Goal: Task Accomplishment & Management: Complete application form

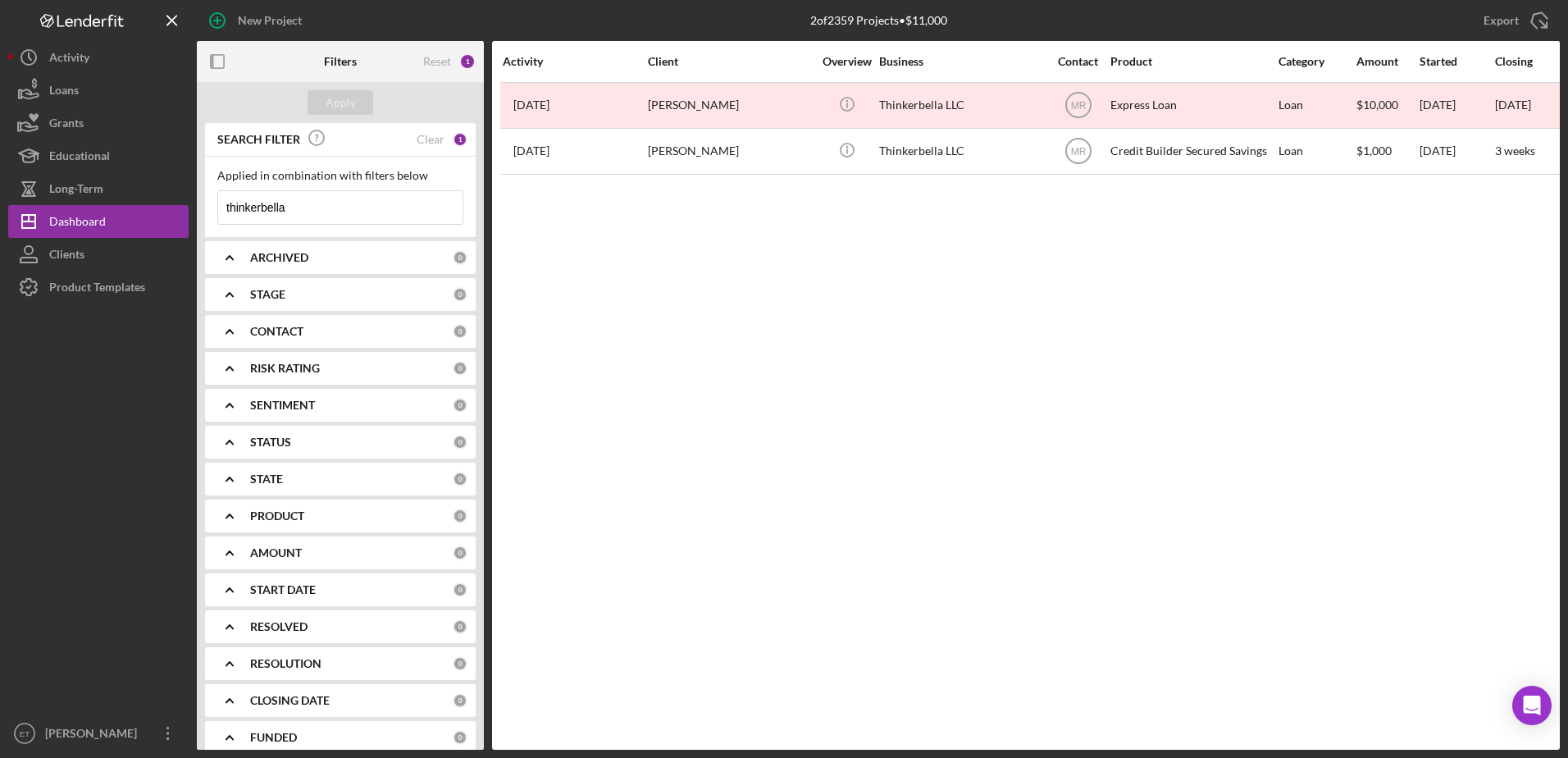
click at [312, 209] on input "thinkerbella" at bounding box center [341, 207] width 244 height 33
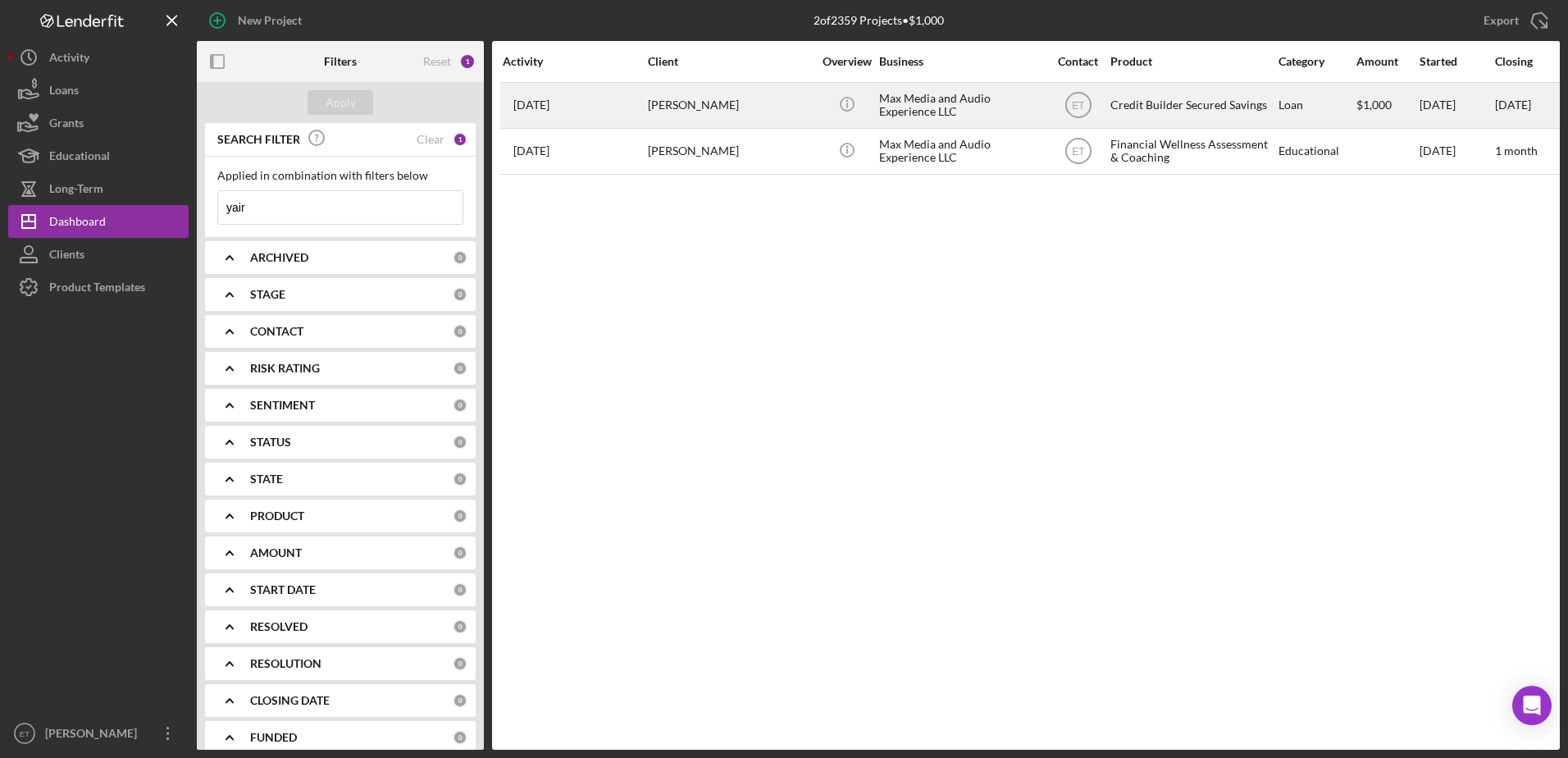
type input "yair"
click at [904, 101] on div "Max Media and Audio Experience LLC" at bounding box center [961, 105] width 164 height 43
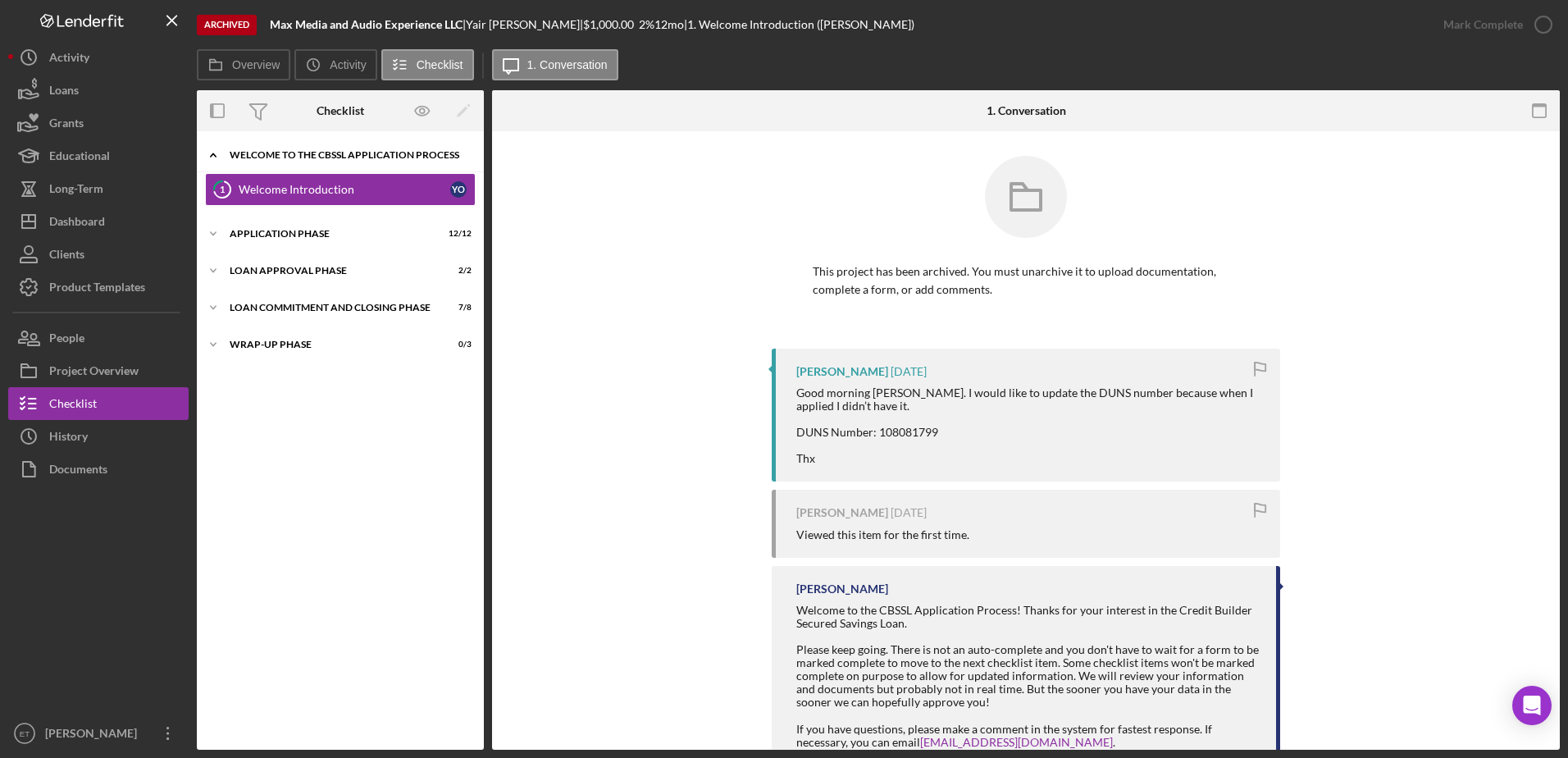
click at [283, 162] on div "Icon/Expander Welcome to the CBSSL Application Process 0 / 1" at bounding box center [340, 155] width 287 height 34
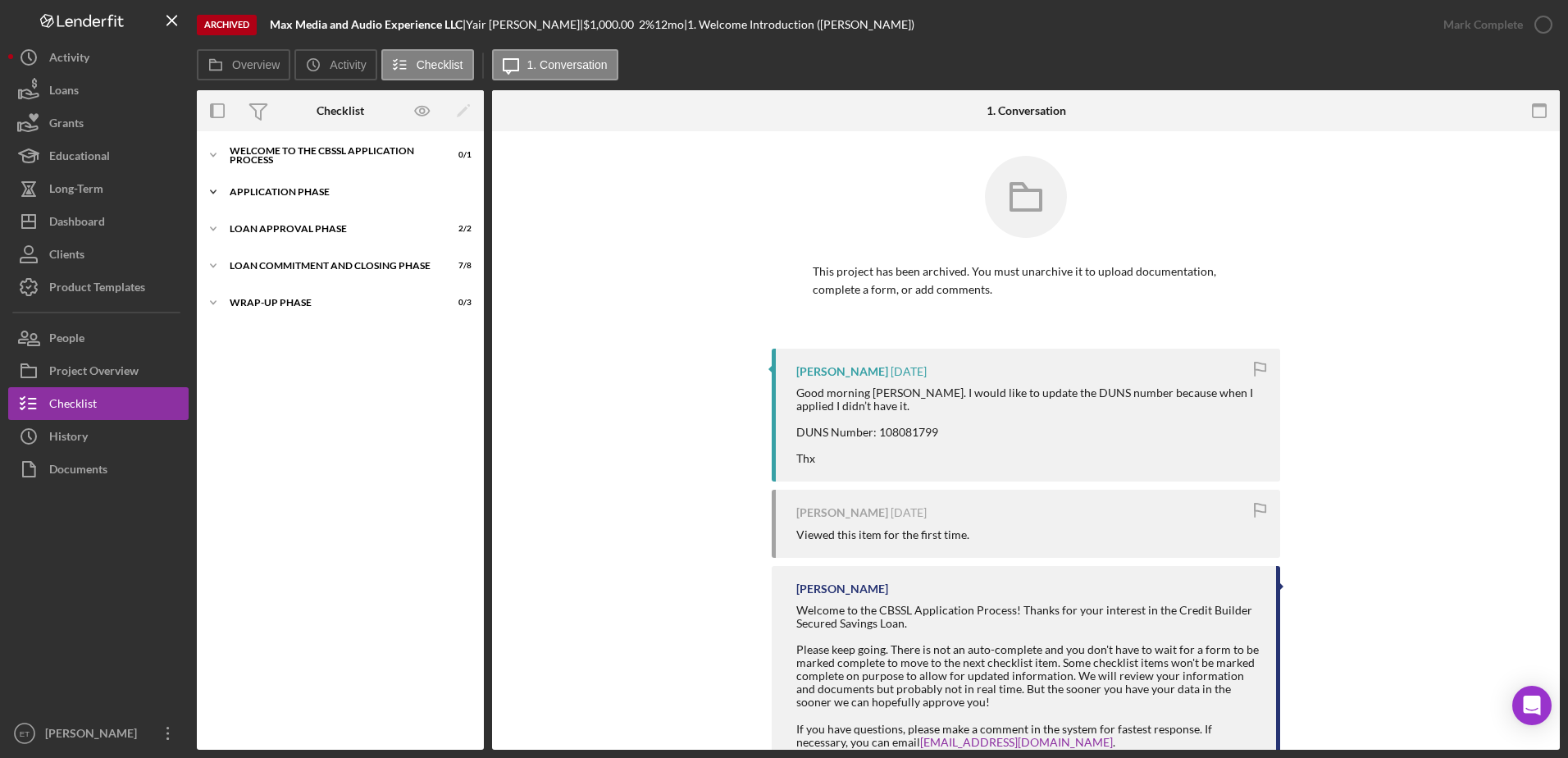
click at [281, 189] on div "Application Phase" at bounding box center [346, 192] width 234 height 10
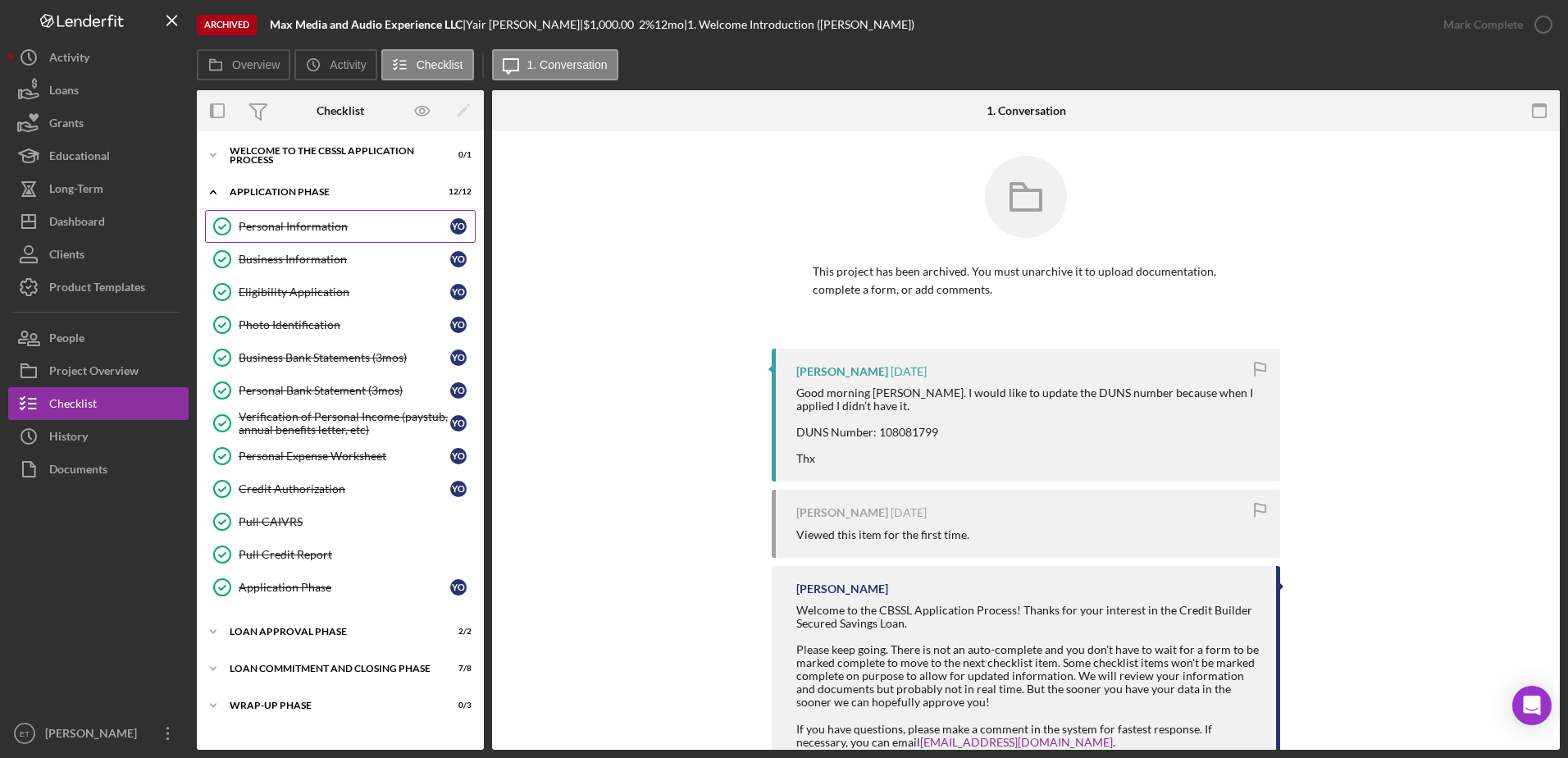
click at [284, 234] on link "Personal Information Personal Information Y O" at bounding box center [340, 227] width 271 height 33
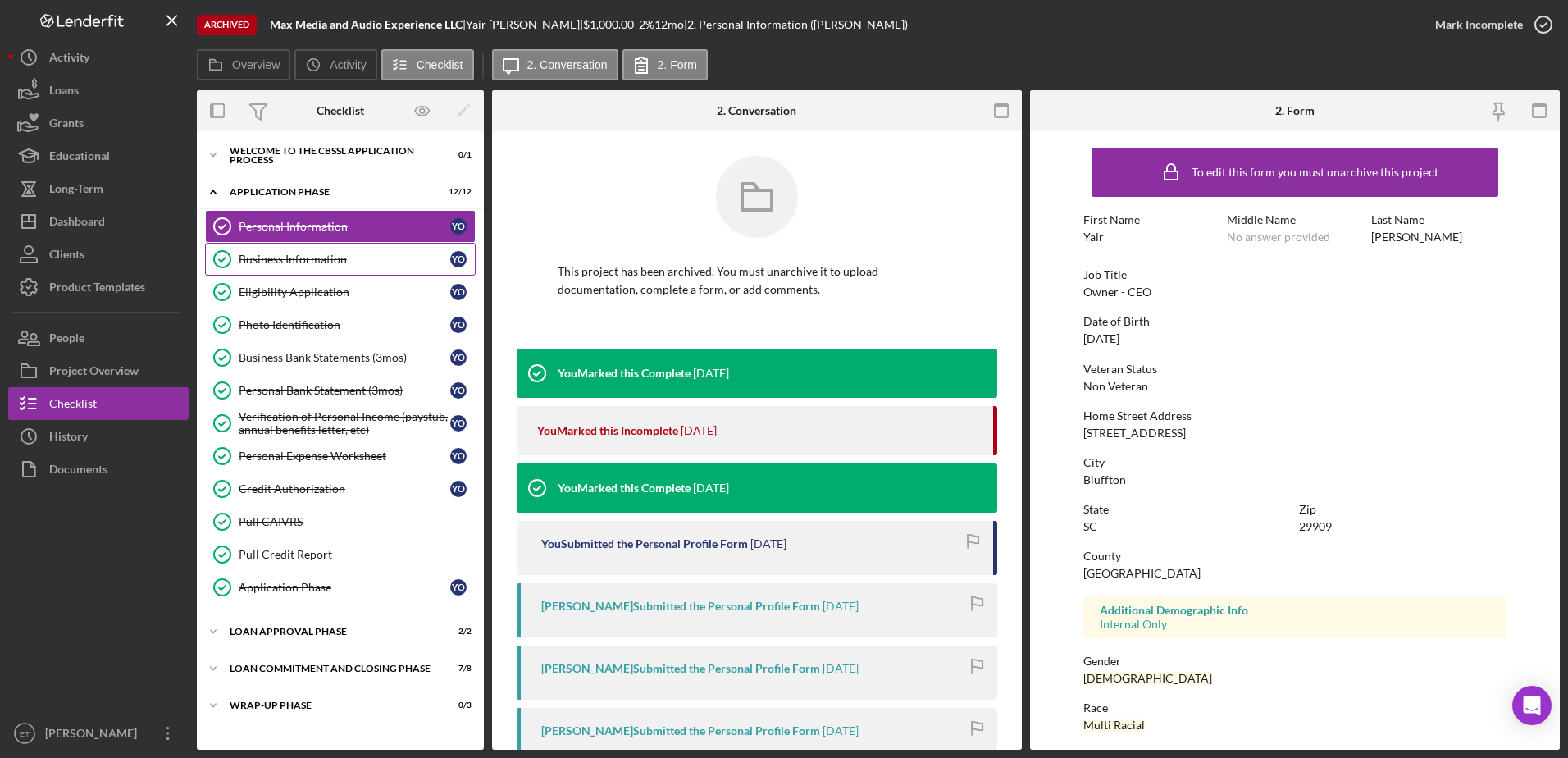
click at [295, 258] on div "Business Information" at bounding box center [344, 259] width 212 height 13
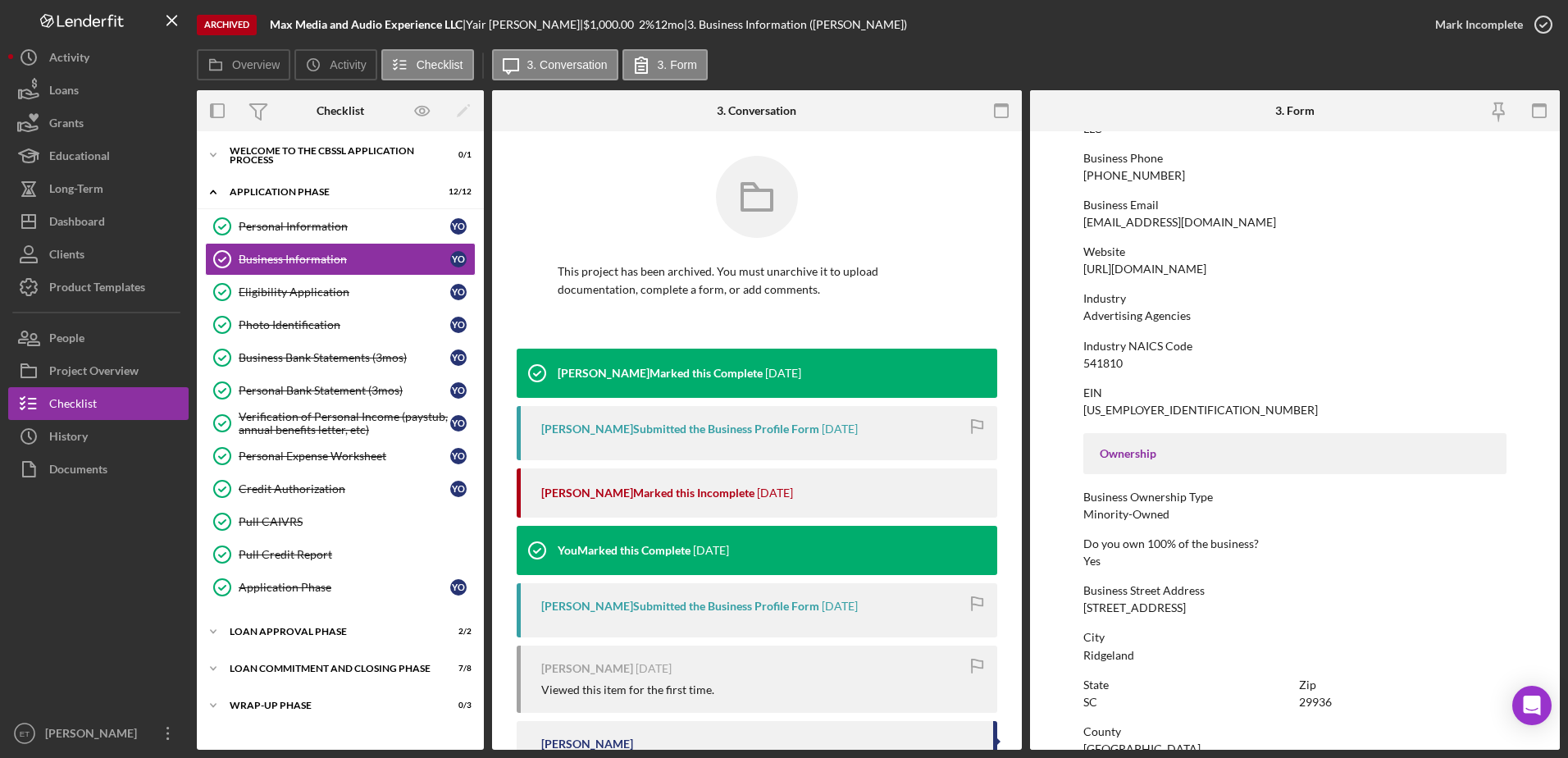
scroll to position [313, 0]
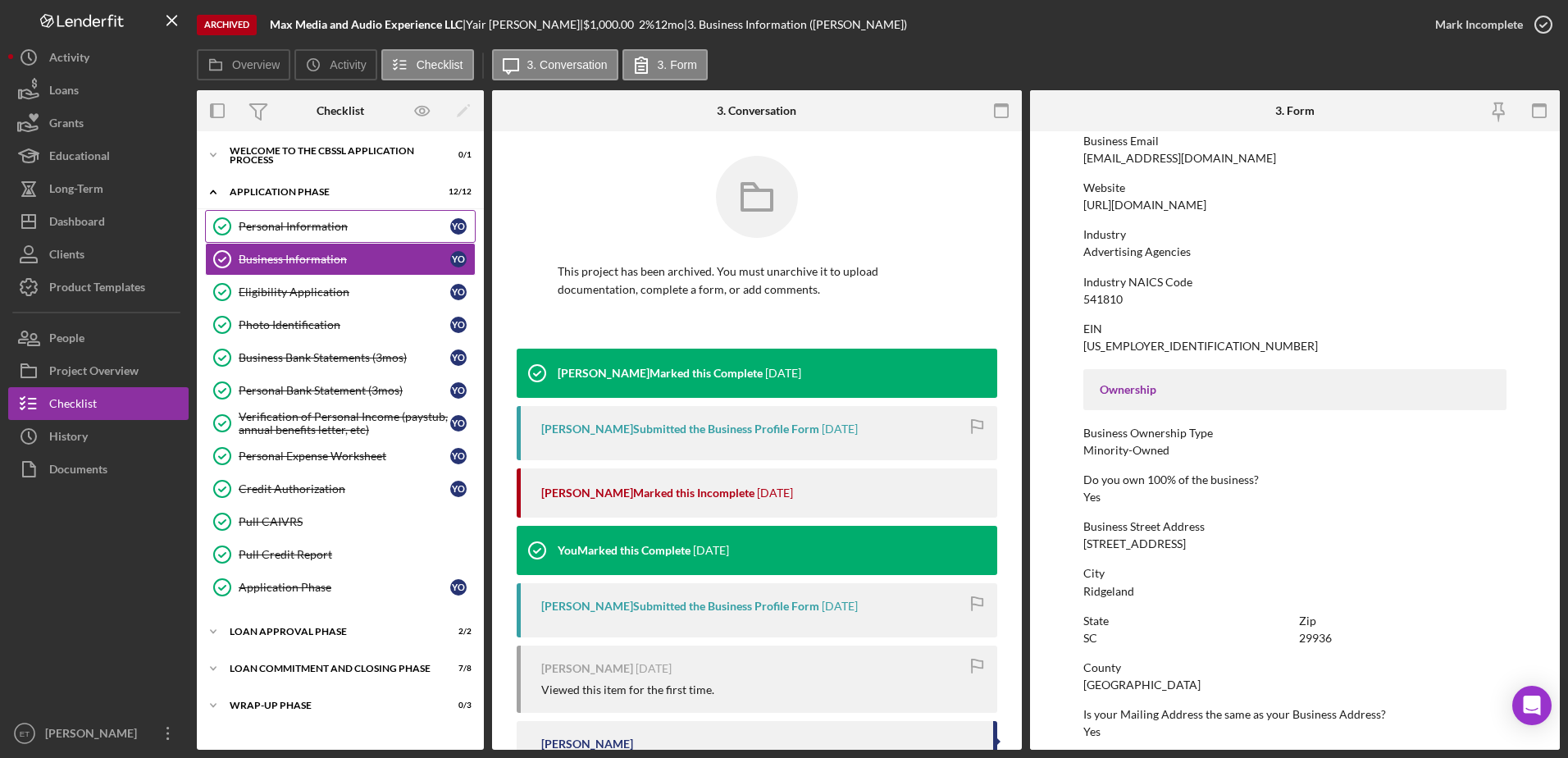
click at [285, 228] on div "Personal Information" at bounding box center [344, 226] width 212 height 13
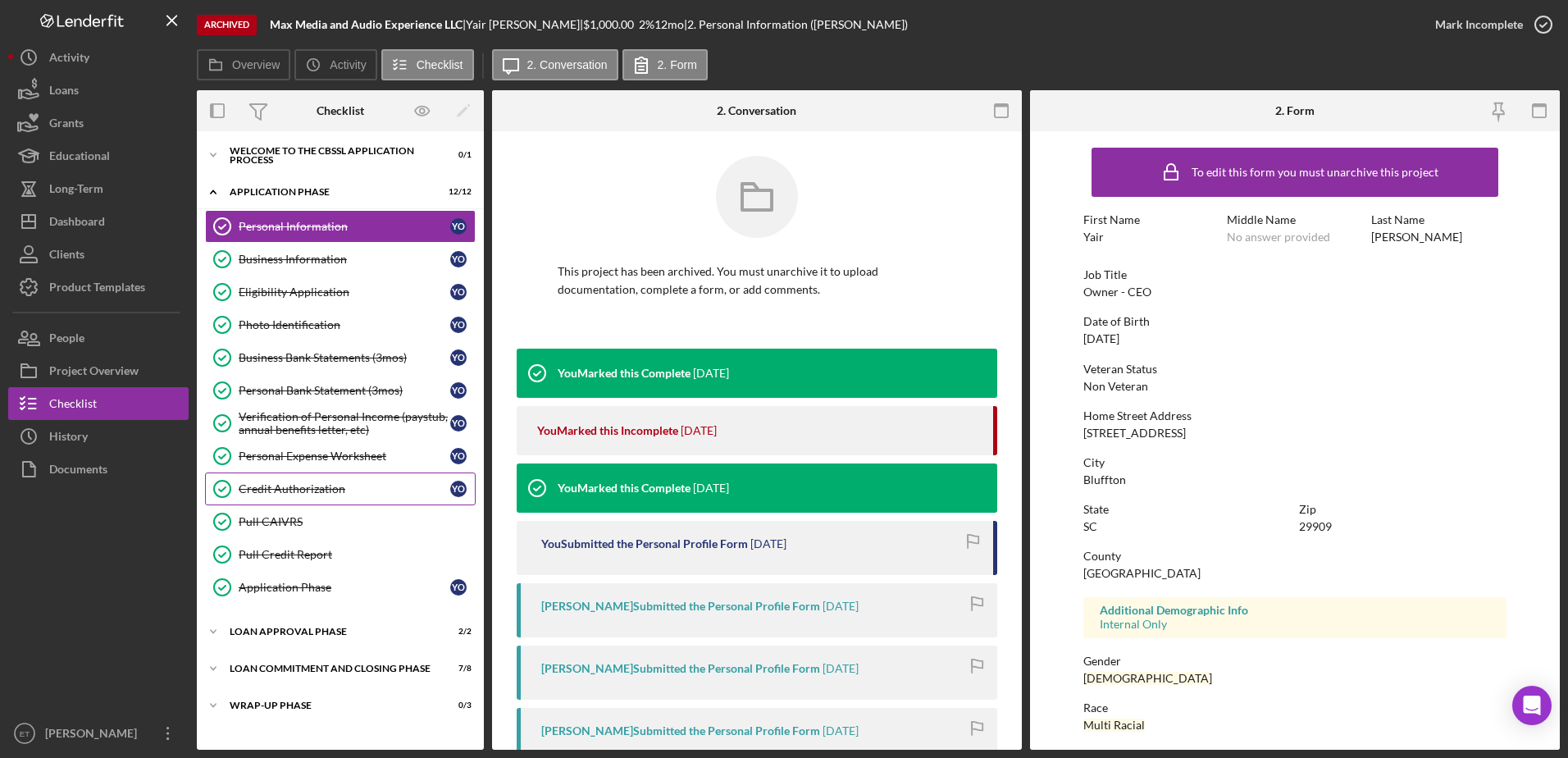
click at [307, 488] on div "Credit Authorization" at bounding box center [344, 488] width 212 height 13
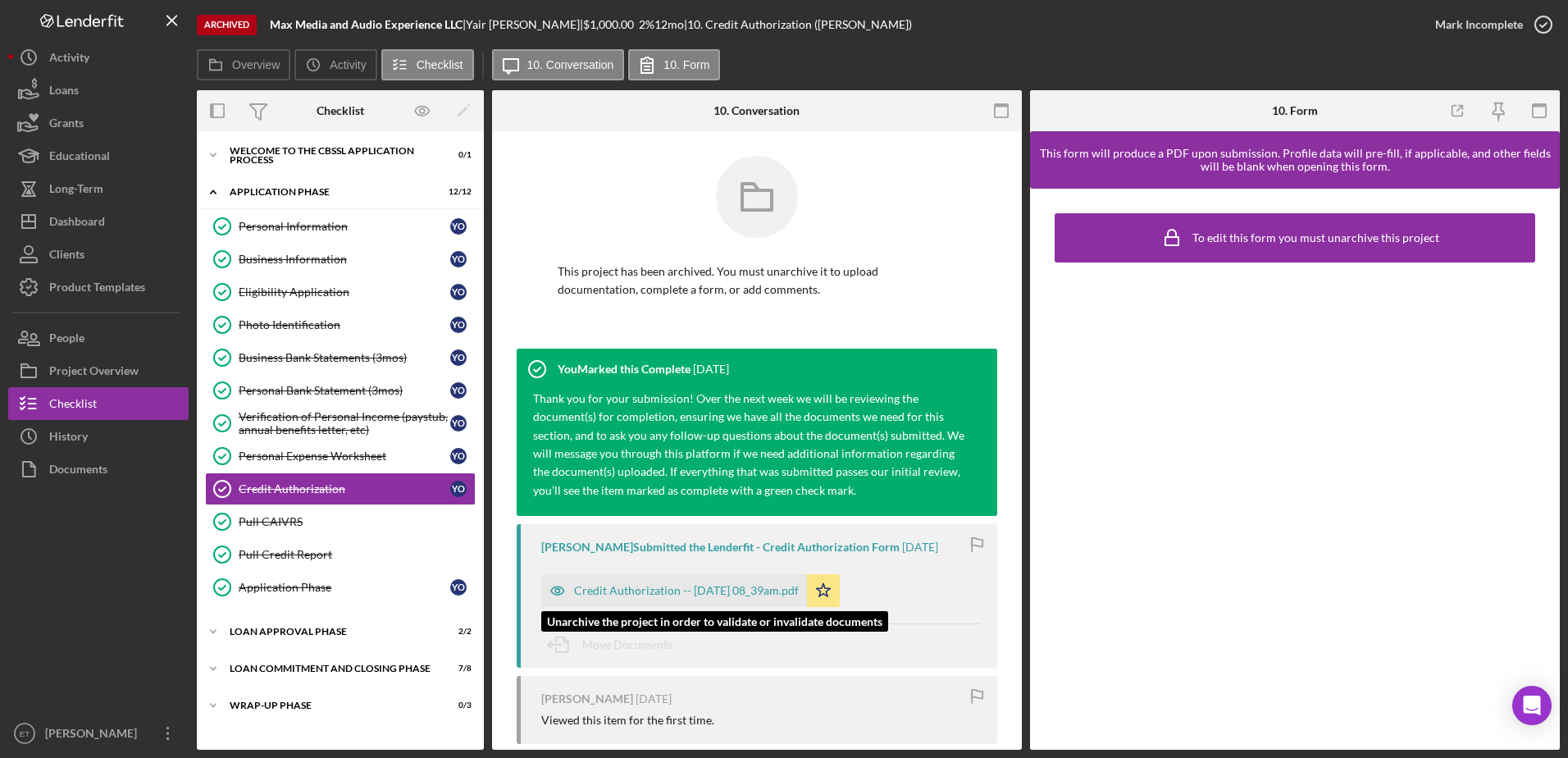
click at [553, 589] on icon "button" at bounding box center [558, 590] width 33 height 33
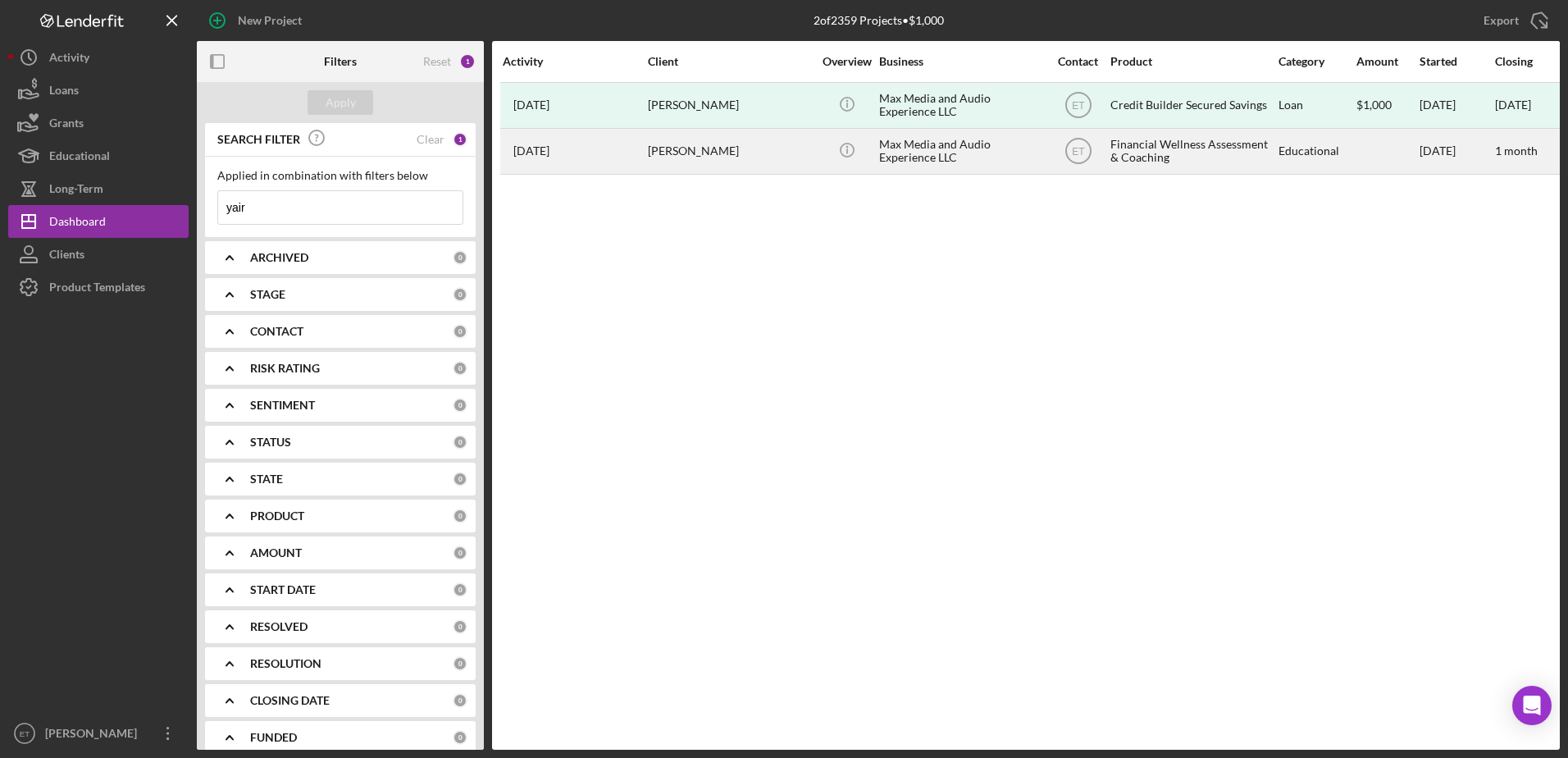
click at [910, 167] on div "Max Media and Audio Experience LLC" at bounding box center [961, 150] width 164 height 43
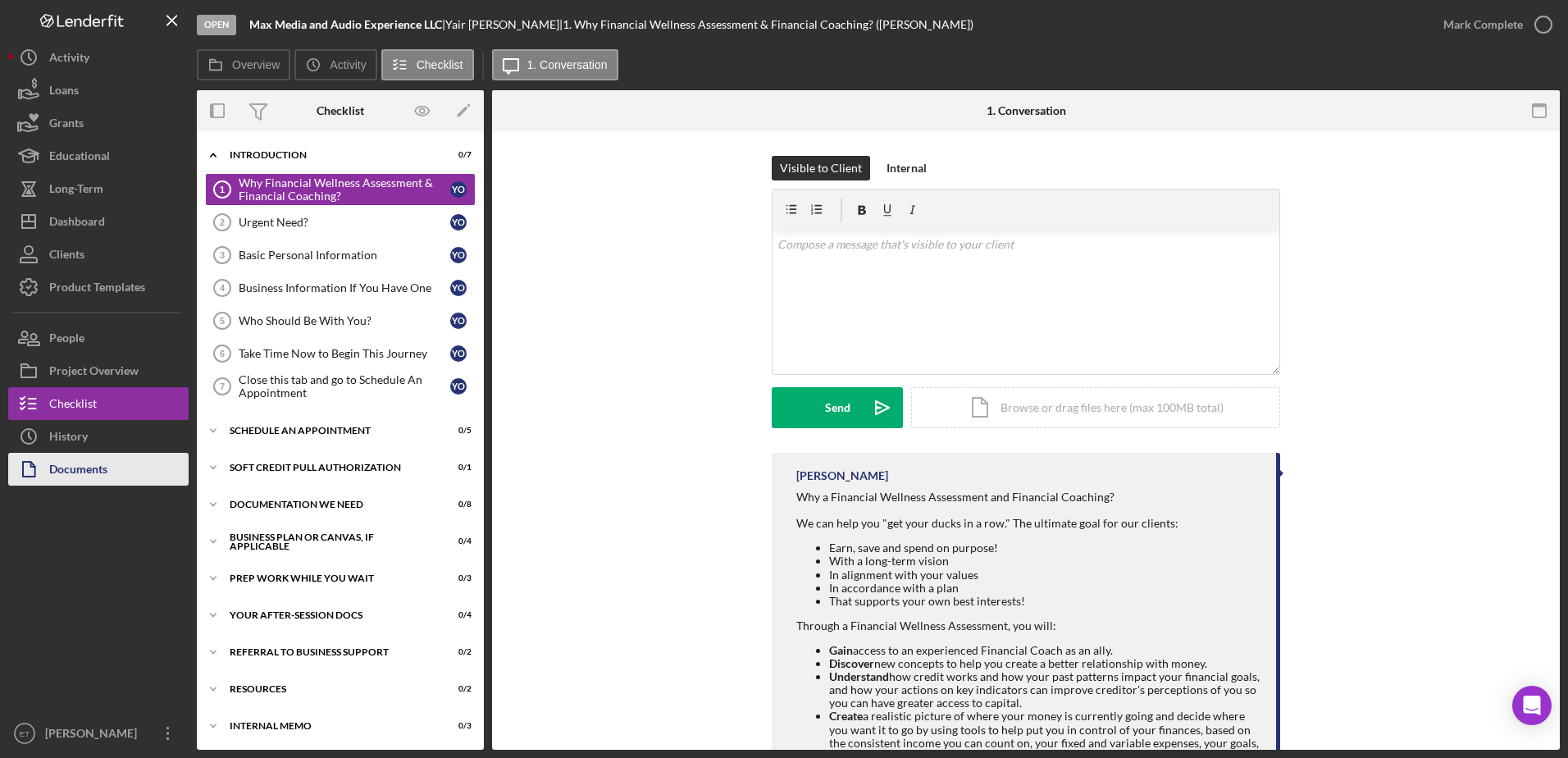
click at [78, 470] on div "Documents" at bounding box center [78, 471] width 58 height 37
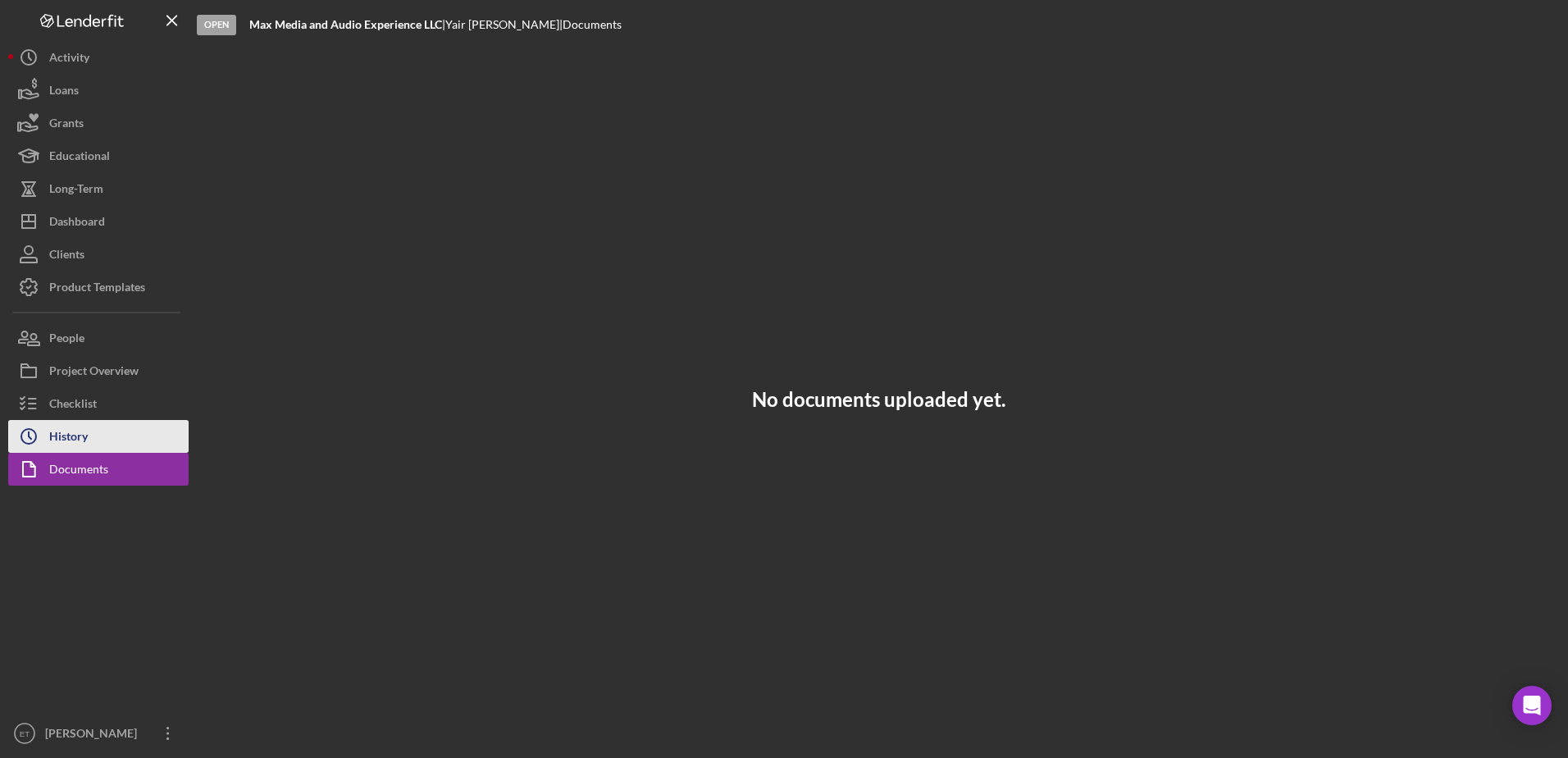
click at [73, 437] on div "History" at bounding box center [69, 438] width 39 height 37
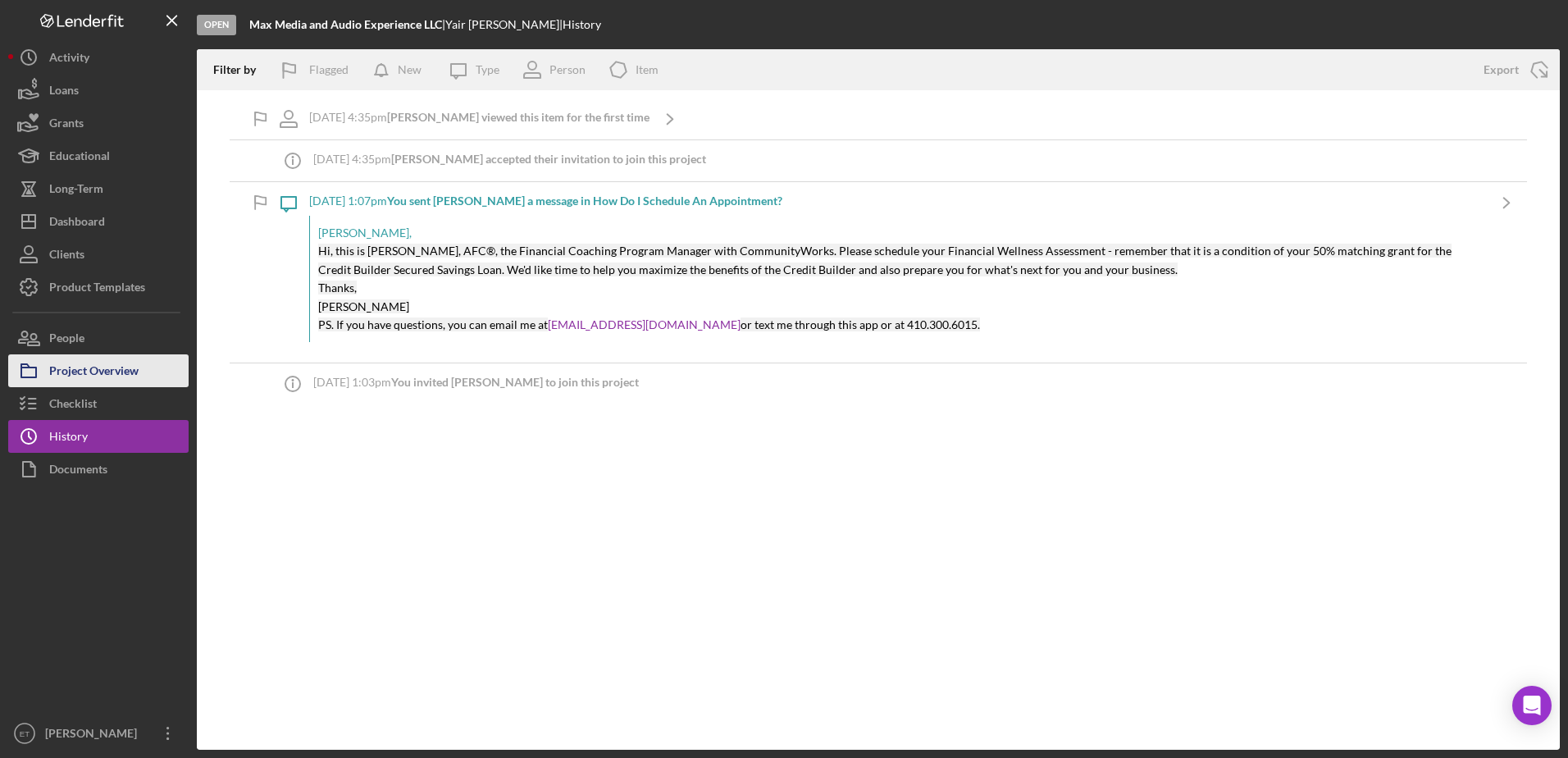
click at [107, 366] on div "Project Overview" at bounding box center [94, 373] width 89 height 37
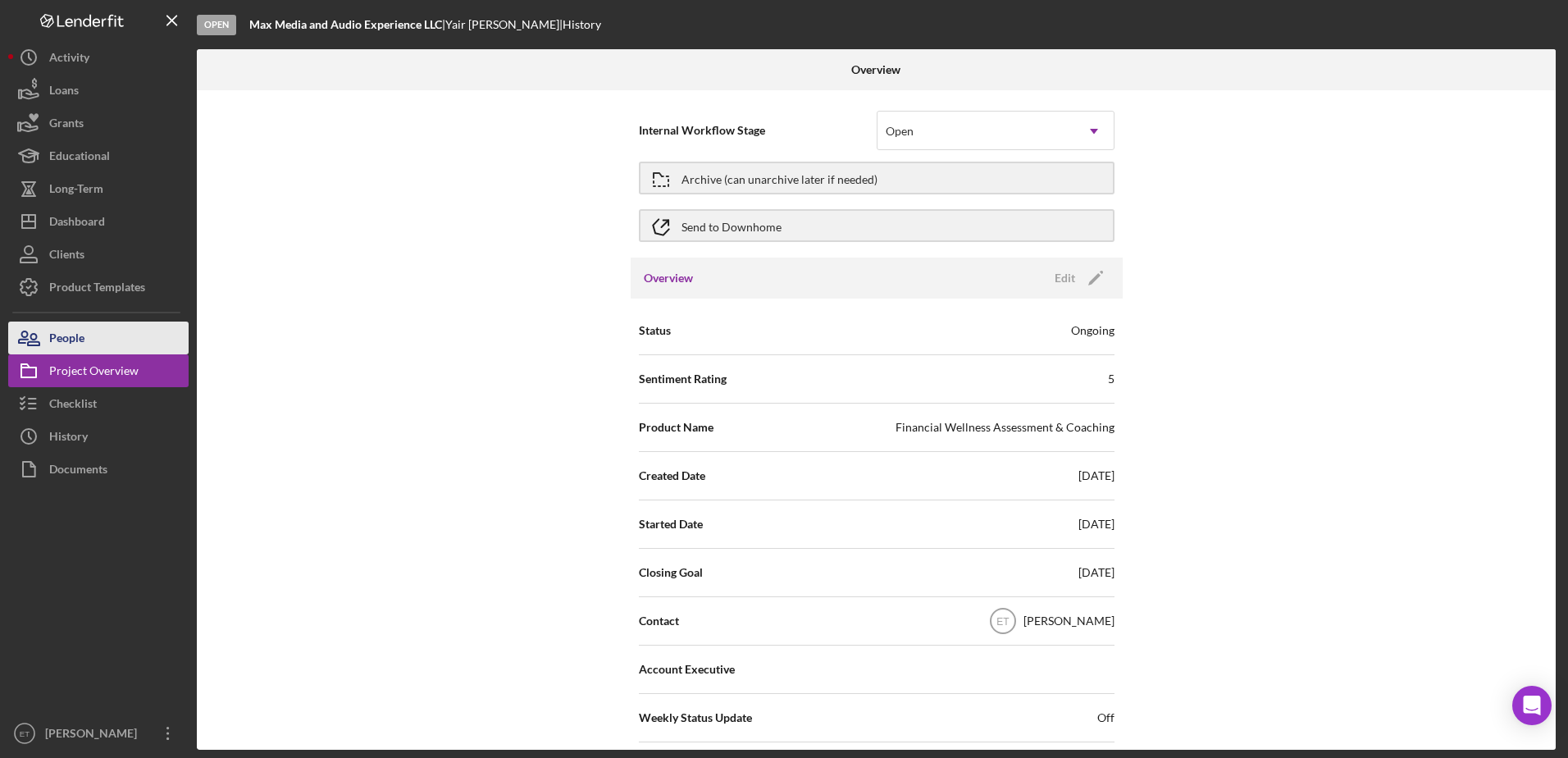
click at [74, 343] on div "People" at bounding box center [67, 340] width 35 height 37
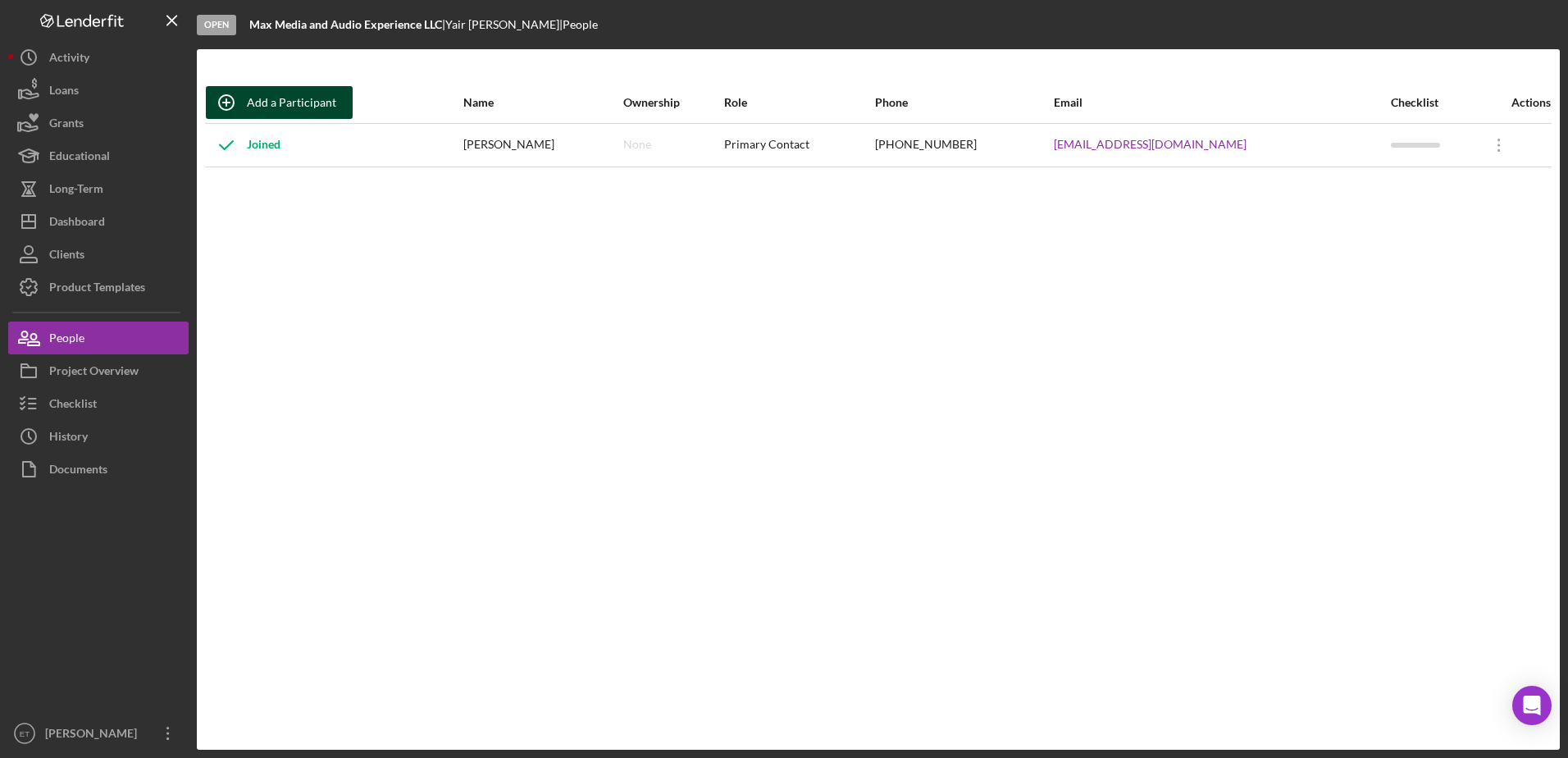
click at [312, 104] on div "Add a Participant" at bounding box center [291, 103] width 89 height 33
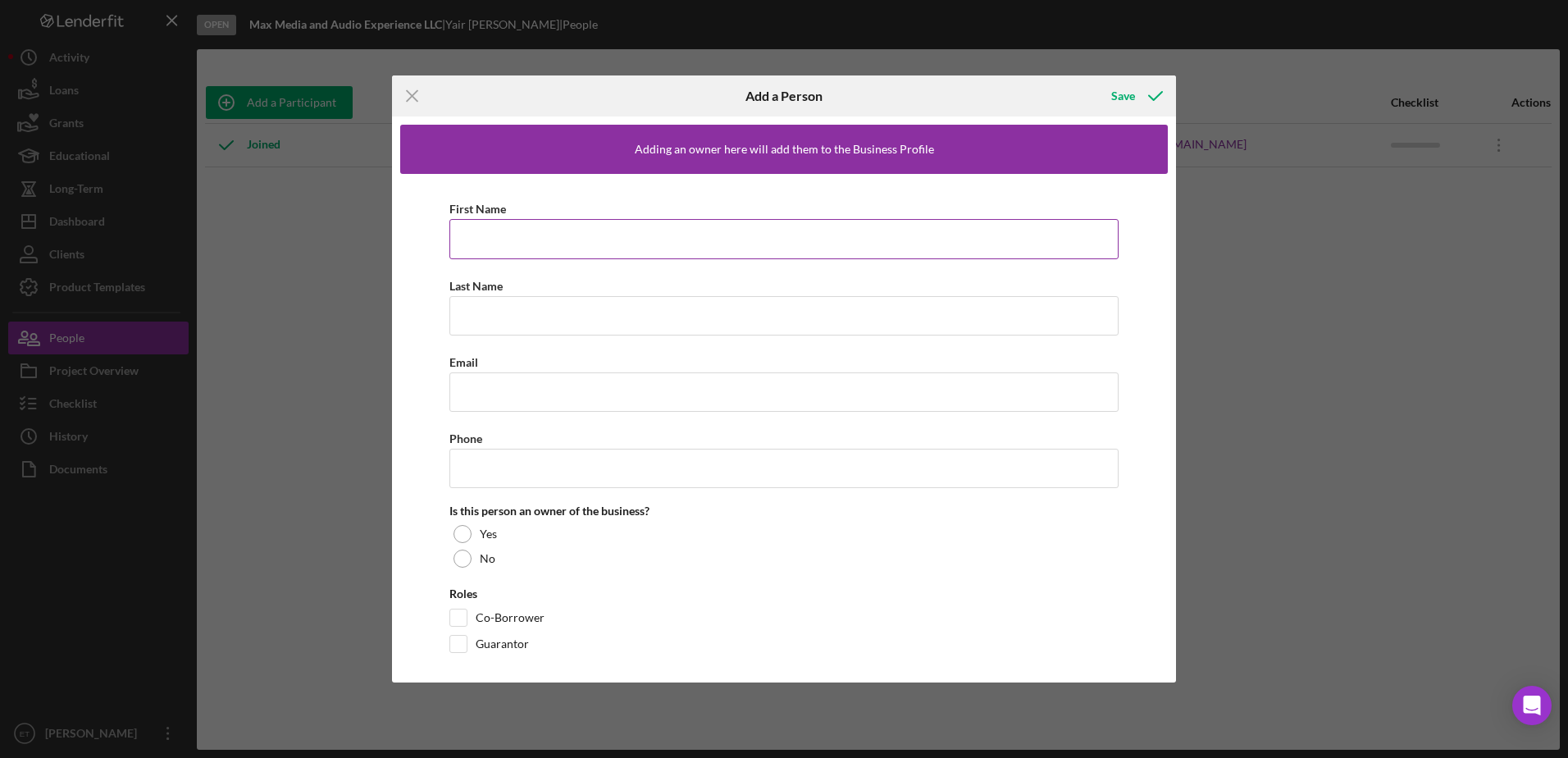
click at [573, 246] on input "First Name" at bounding box center [784, 239] width 669 height 39
click at [583, 242] on input "Ligia" at bounding box center [784, 239] width 669 height 39
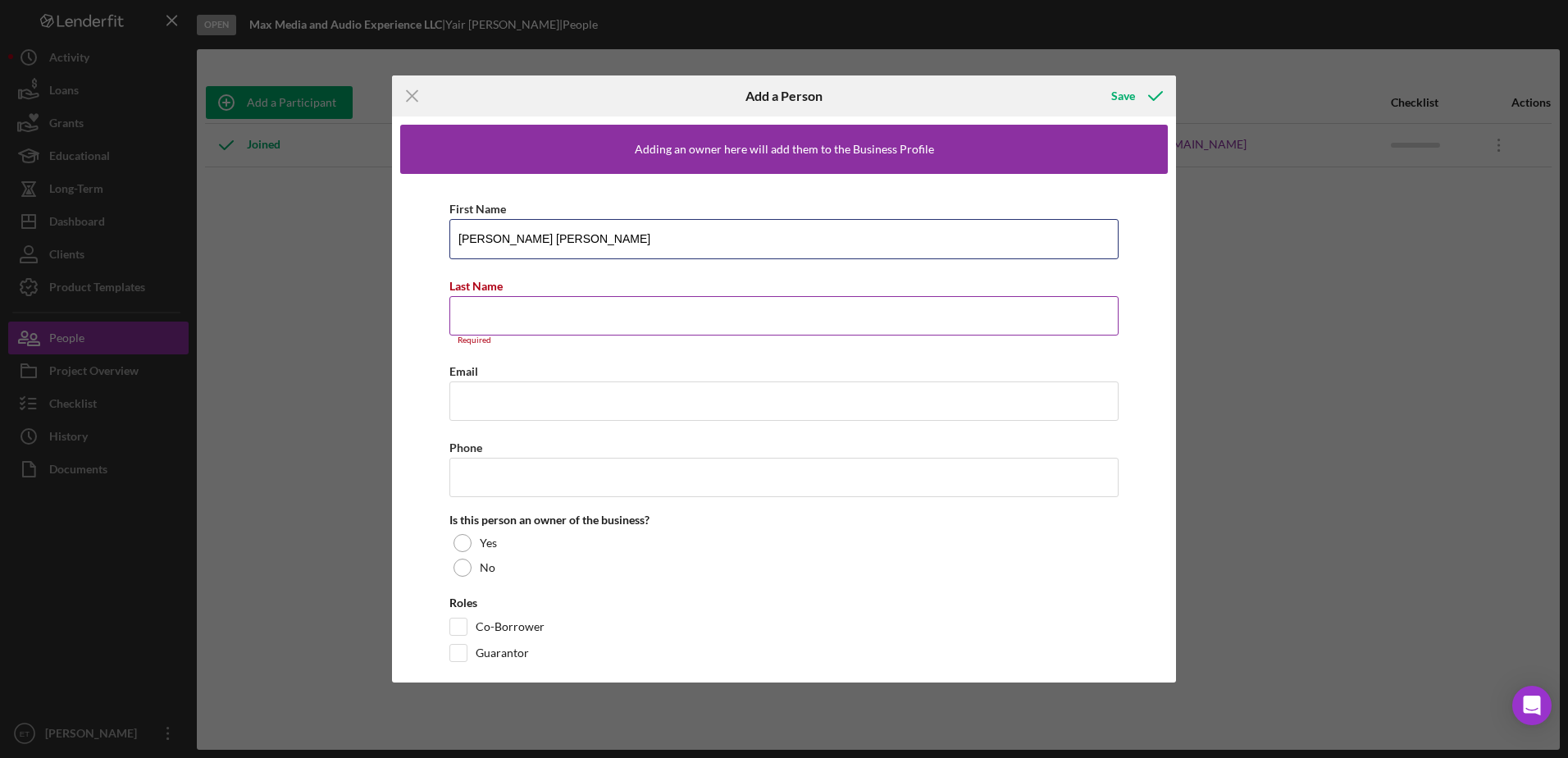
type input "Ligia Sophia"
click at [529, 311] on input "Last Name" at bounding box center [784, 316] width 669 height 39
type input "Castro"
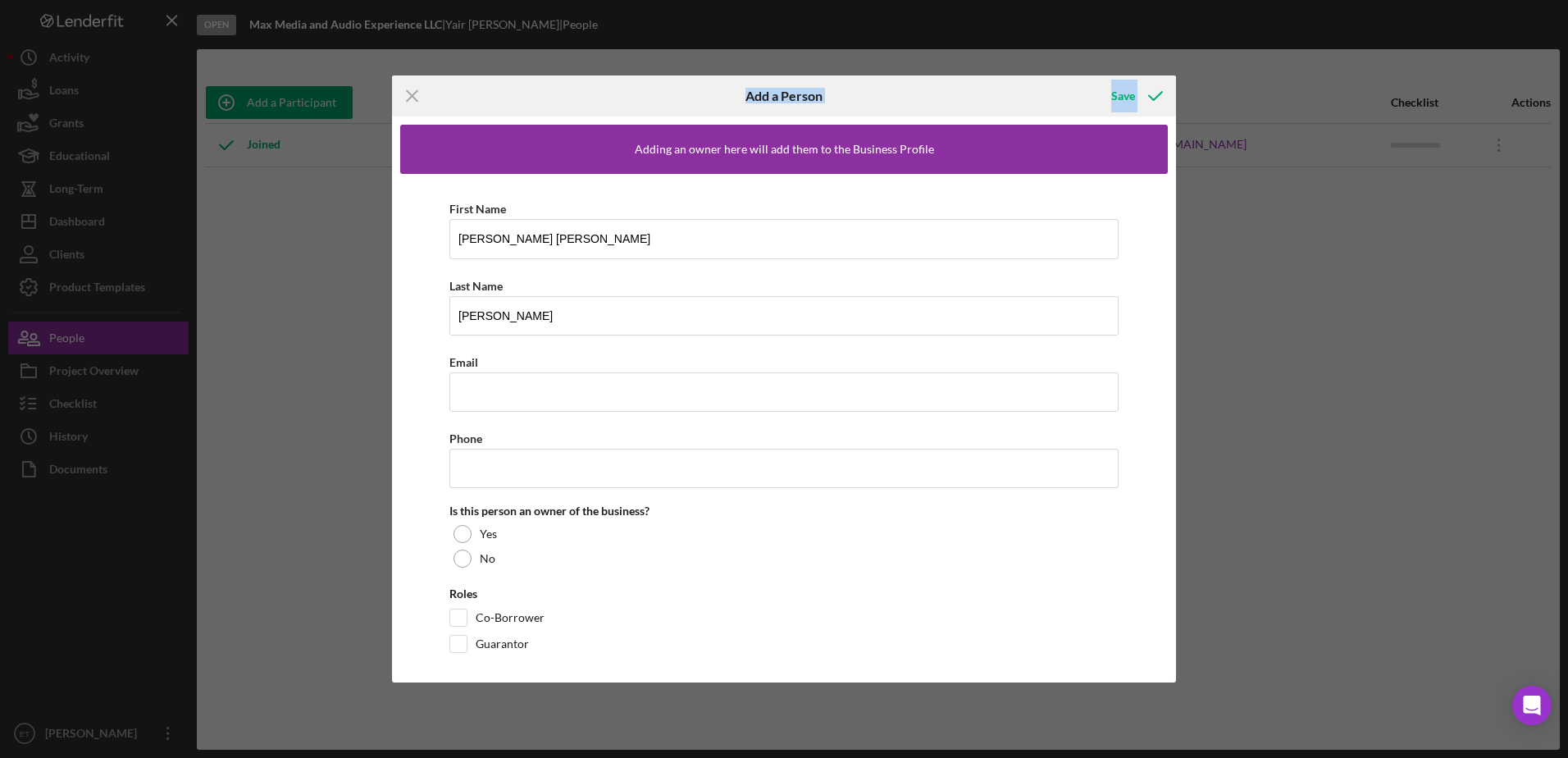
drag, startPoint x: 633, startPoint y: 93, endPoint x: 508, endPoint y: 122, distance: 128.3
click at [508, 122] on form "Icon/Menu Close Add a Person Save Adding an owner here will add them to the Bus…" at bounding box center [784, 378] width 784 height 606
click at [514, 396] on input "Email" at bounding box center [784, 392] width 669 height 39
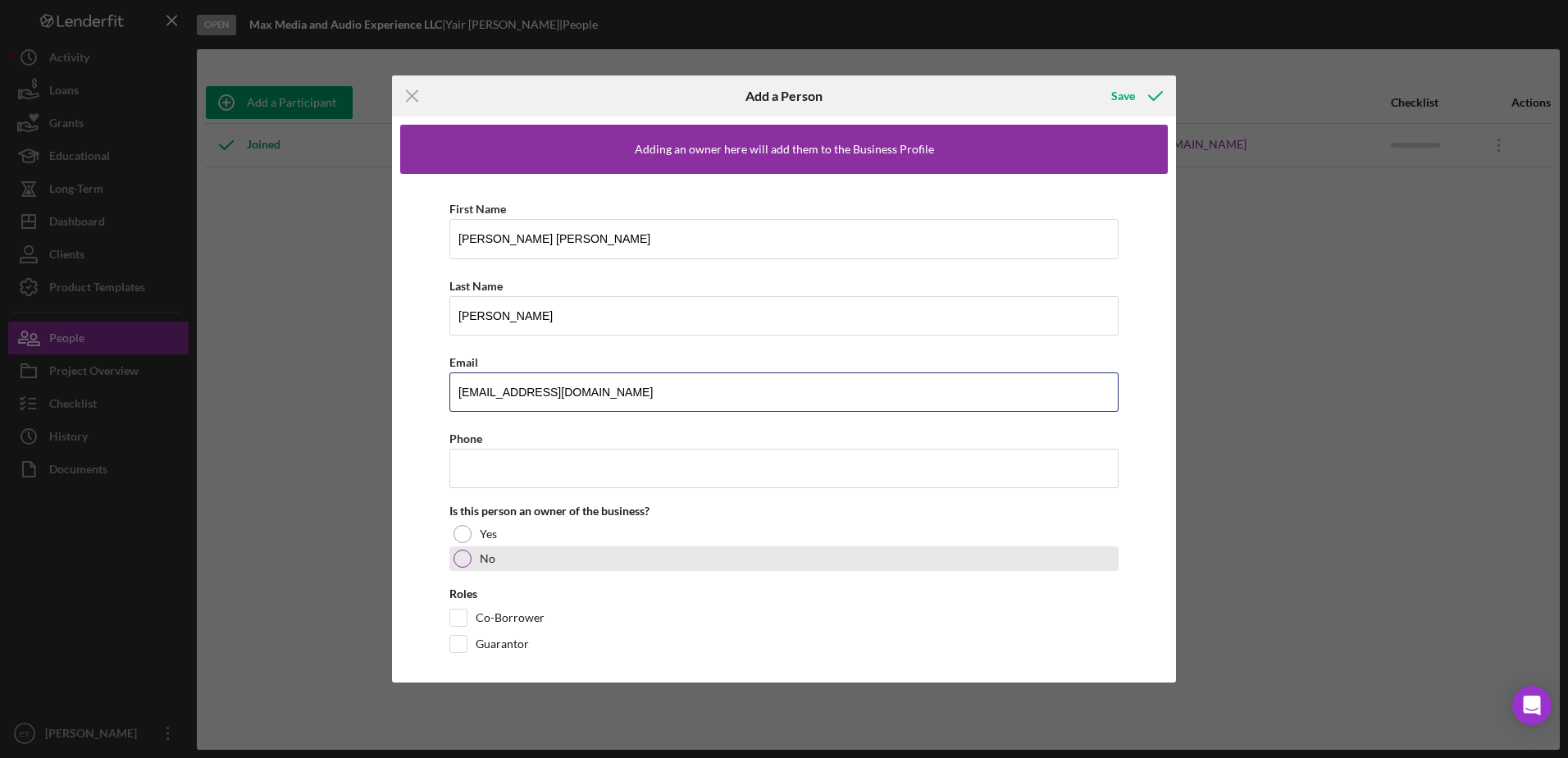
type input "hello@maxtheexperience.com"
click at [469, 555] on div at bounding box center [463, 559] width 18 height 18
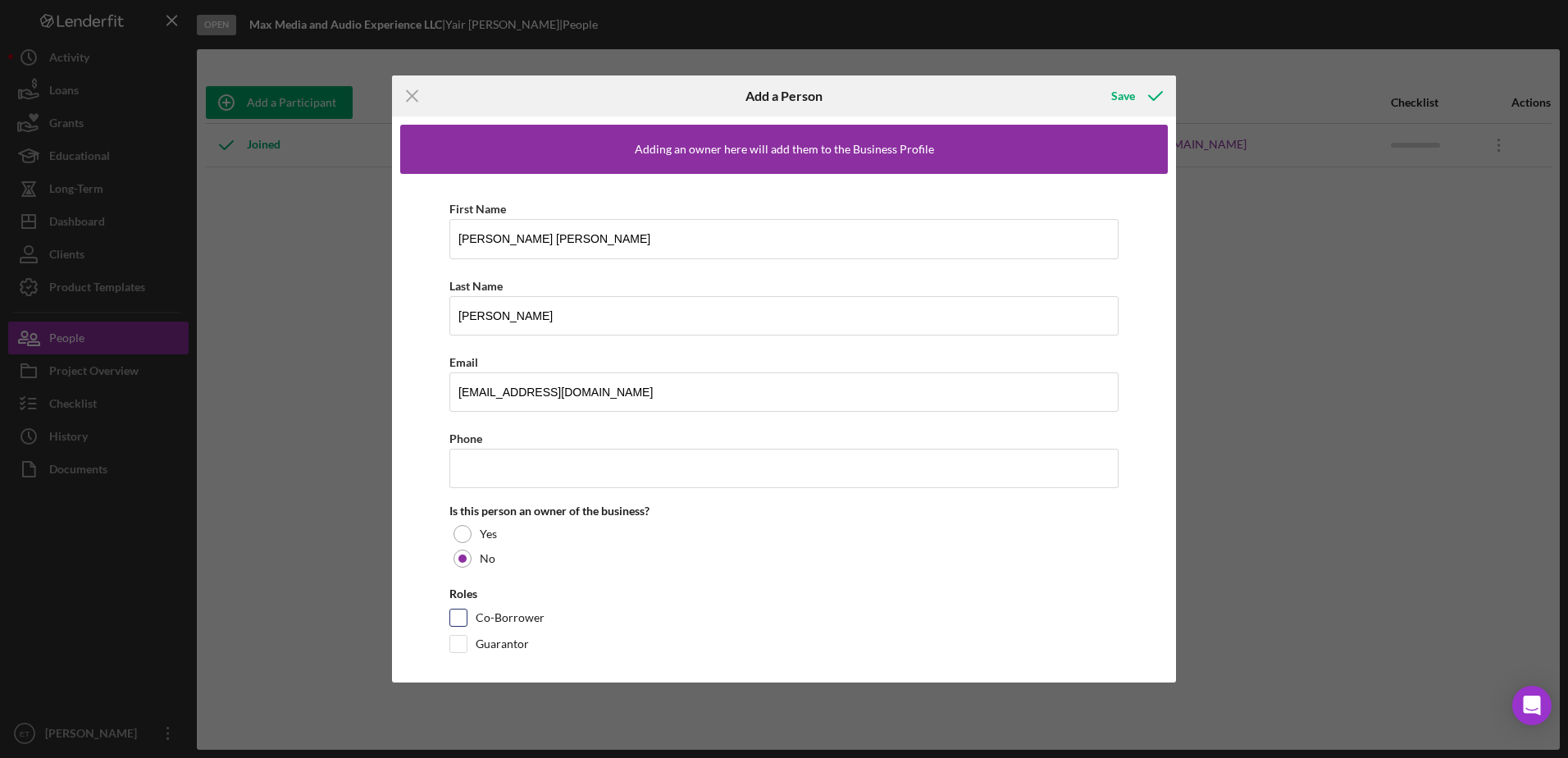
click at [460, 618] on input "Co-Borrower" at bounding box center [458, 618] width 17 height 17
checkbox input "true"
click at [488, 466] on input "Phone" at bounding box center [784, 468] width 669 height 39
type input "(843) 683-2924"
click at [459, 647] on input "Guarantor" at bounding box center [458, 643] width 17 height 17
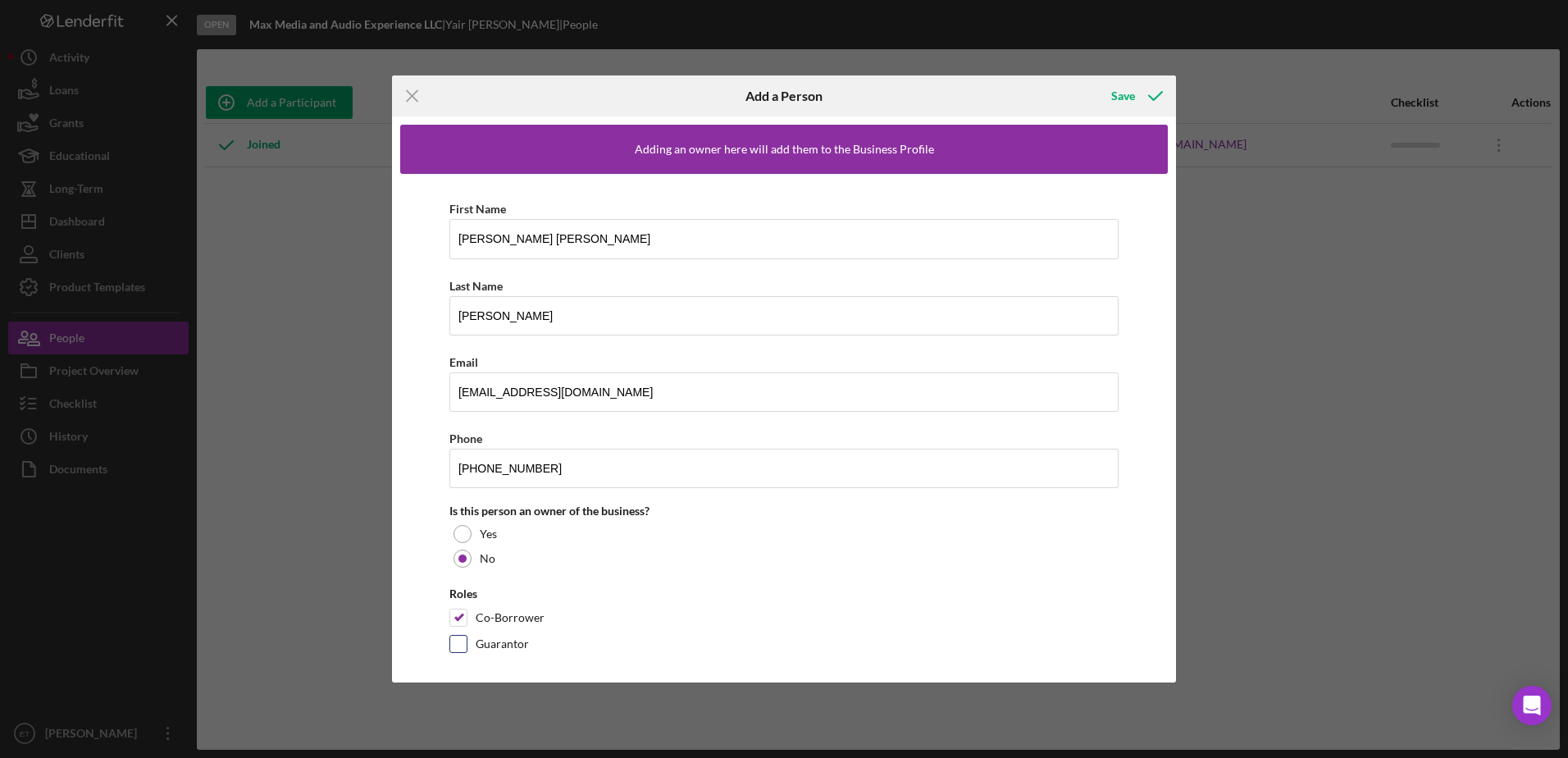
checkbox input "true"
click at [1123, 97] on div "Save" at bounding box center [1124, 96] width 24 height 33
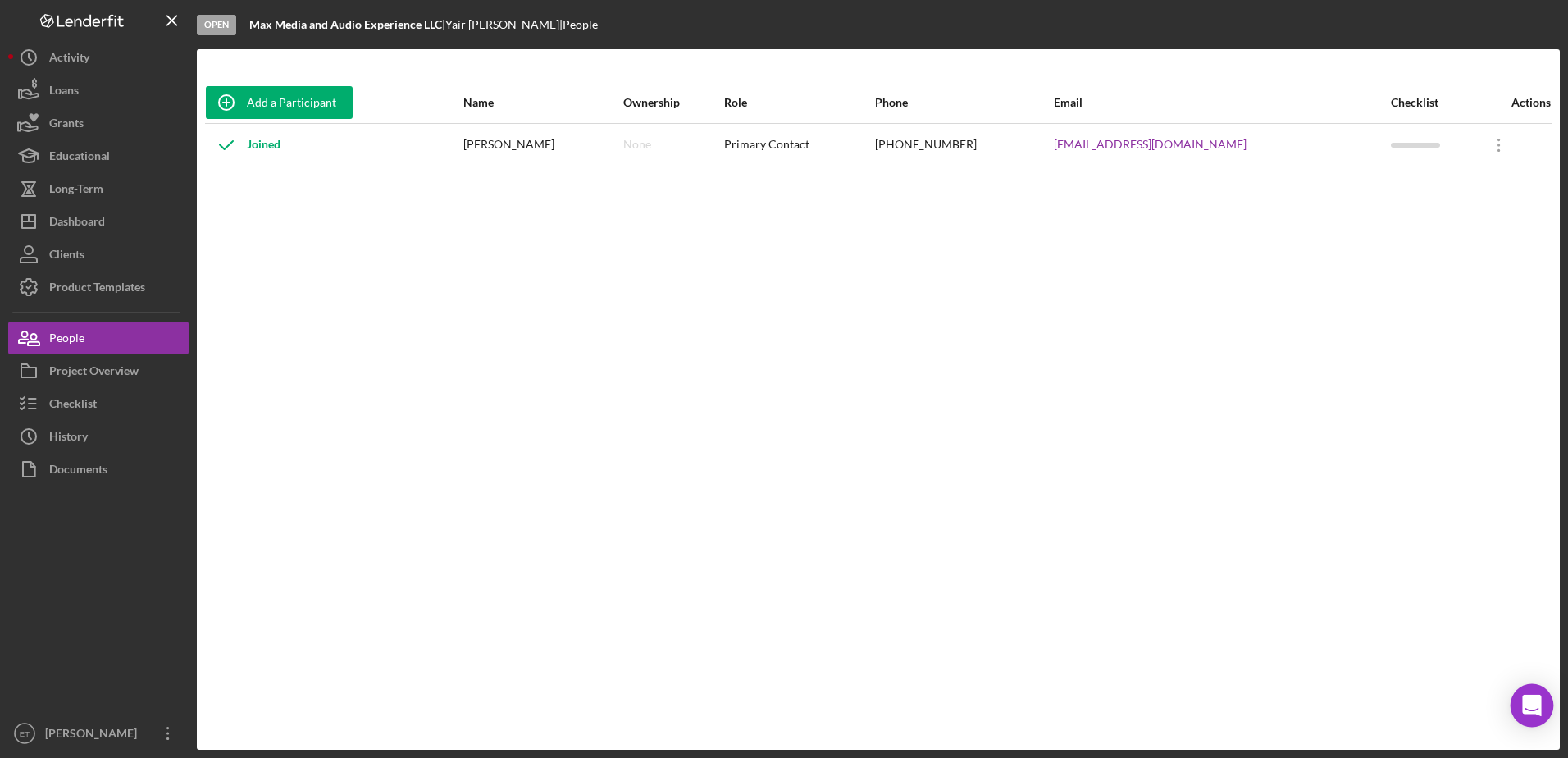
click at [1528, 704] on icon "Open Intercom Messenger" at bounding box center [1531, 705] width 19 height 21
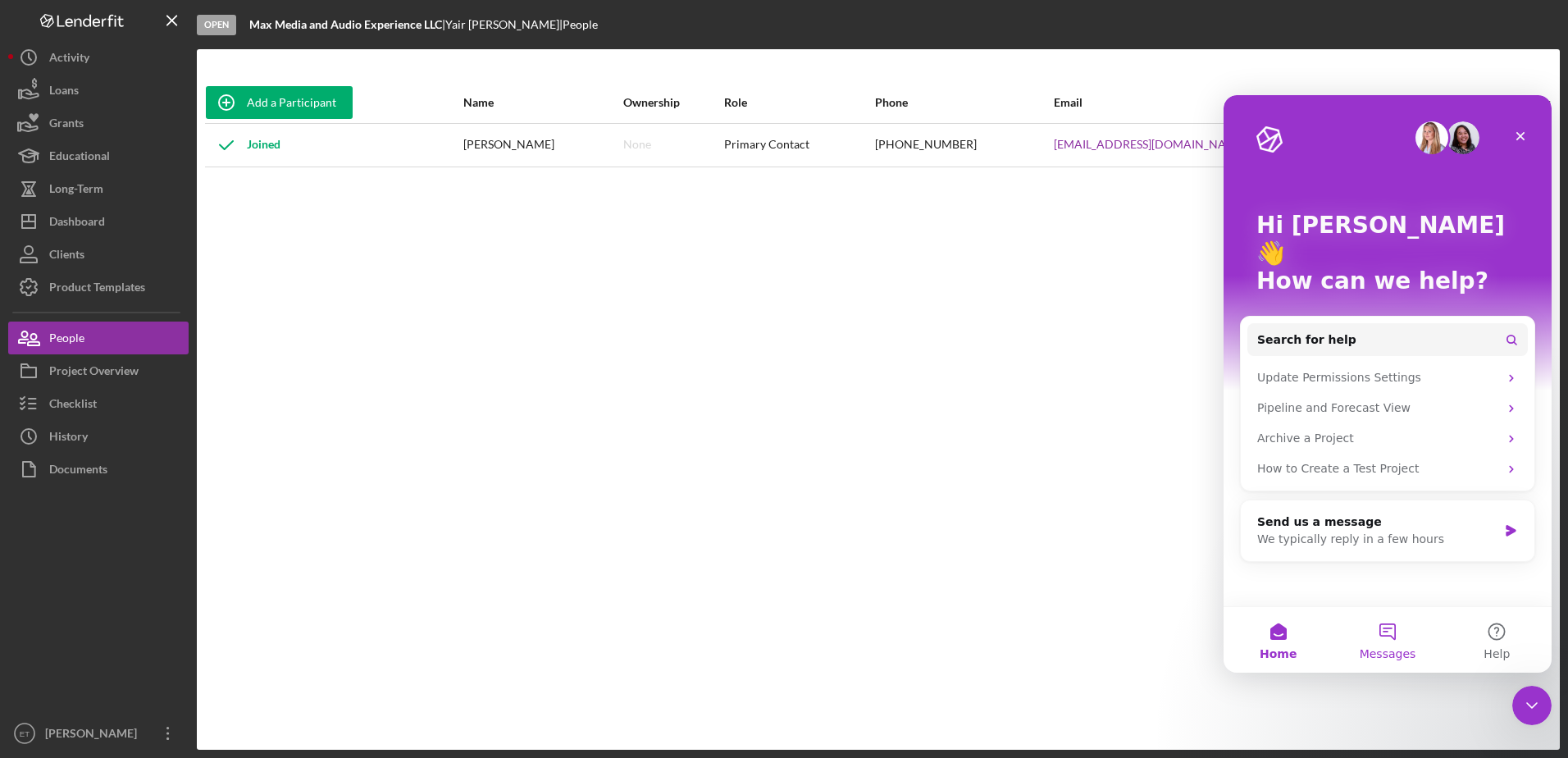
click at [1394, 638] on button "Messages" at bounding box center [1387, 639] width 109 height 65
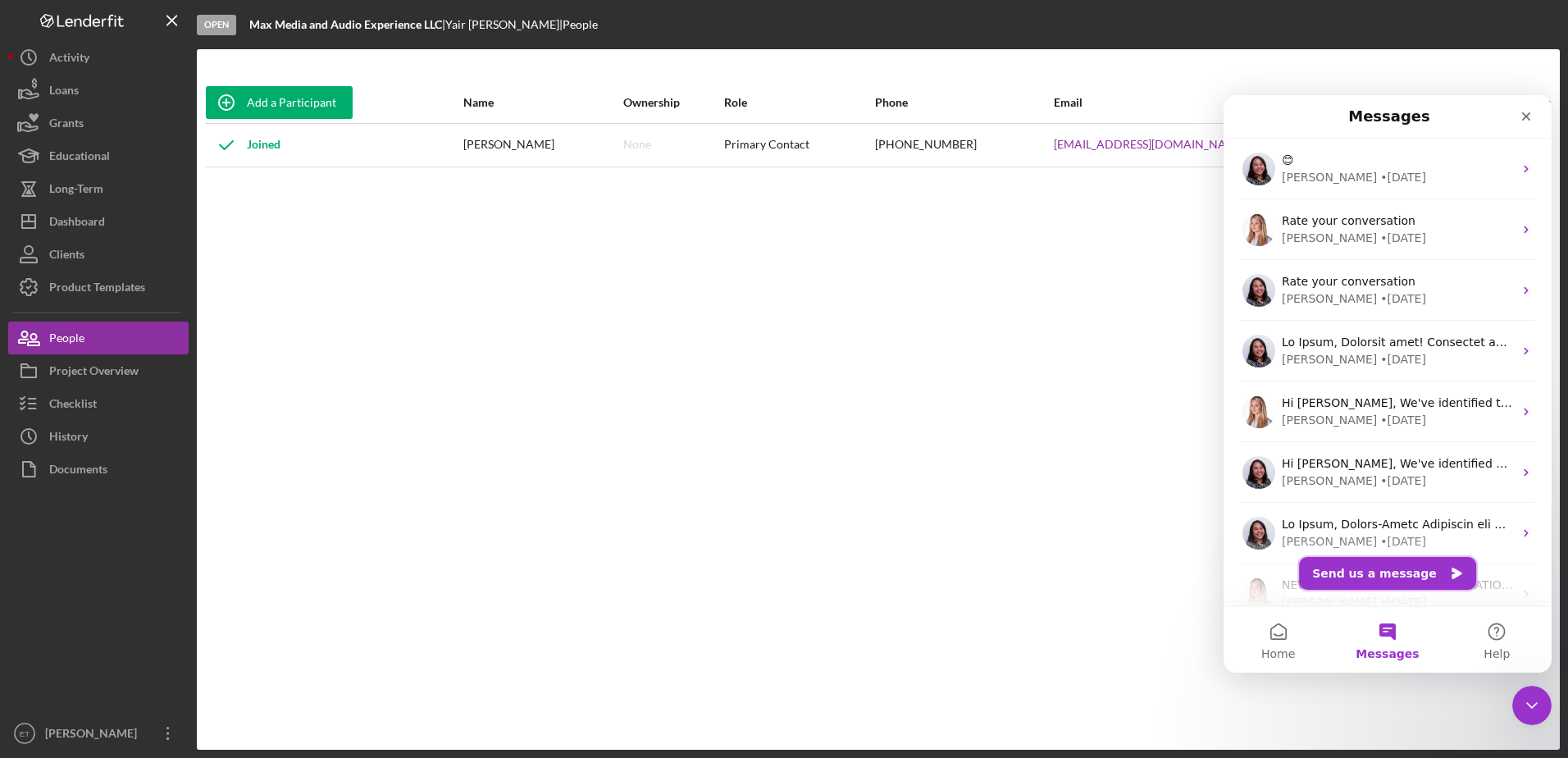
click at [1373, 574] on button "Send us a message" at bounding box center [1387, 574] width 177 height 33
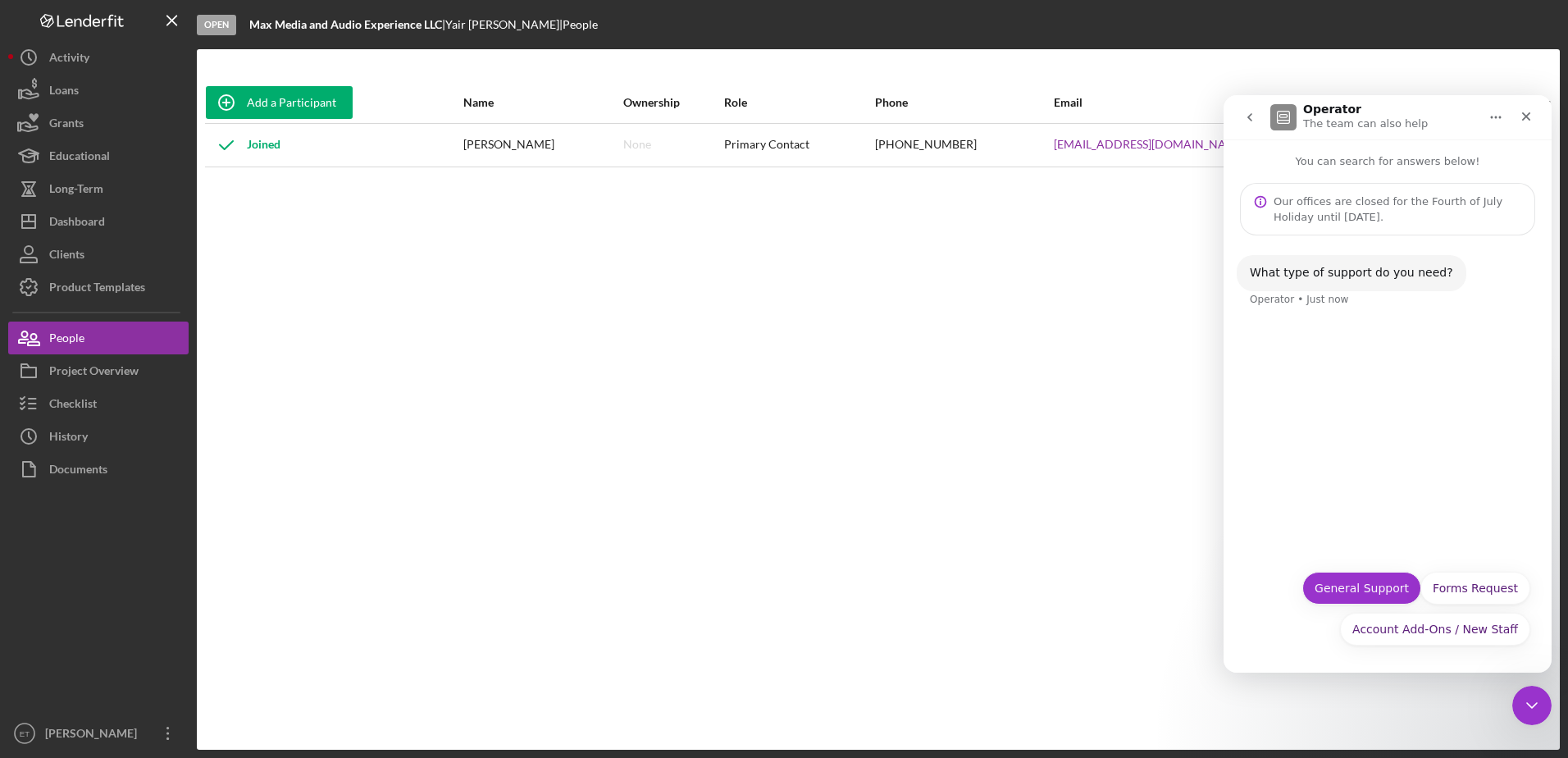
click at [1364, 590] on button "General Support" at bounding box center [1362, 588] width 119 height 33
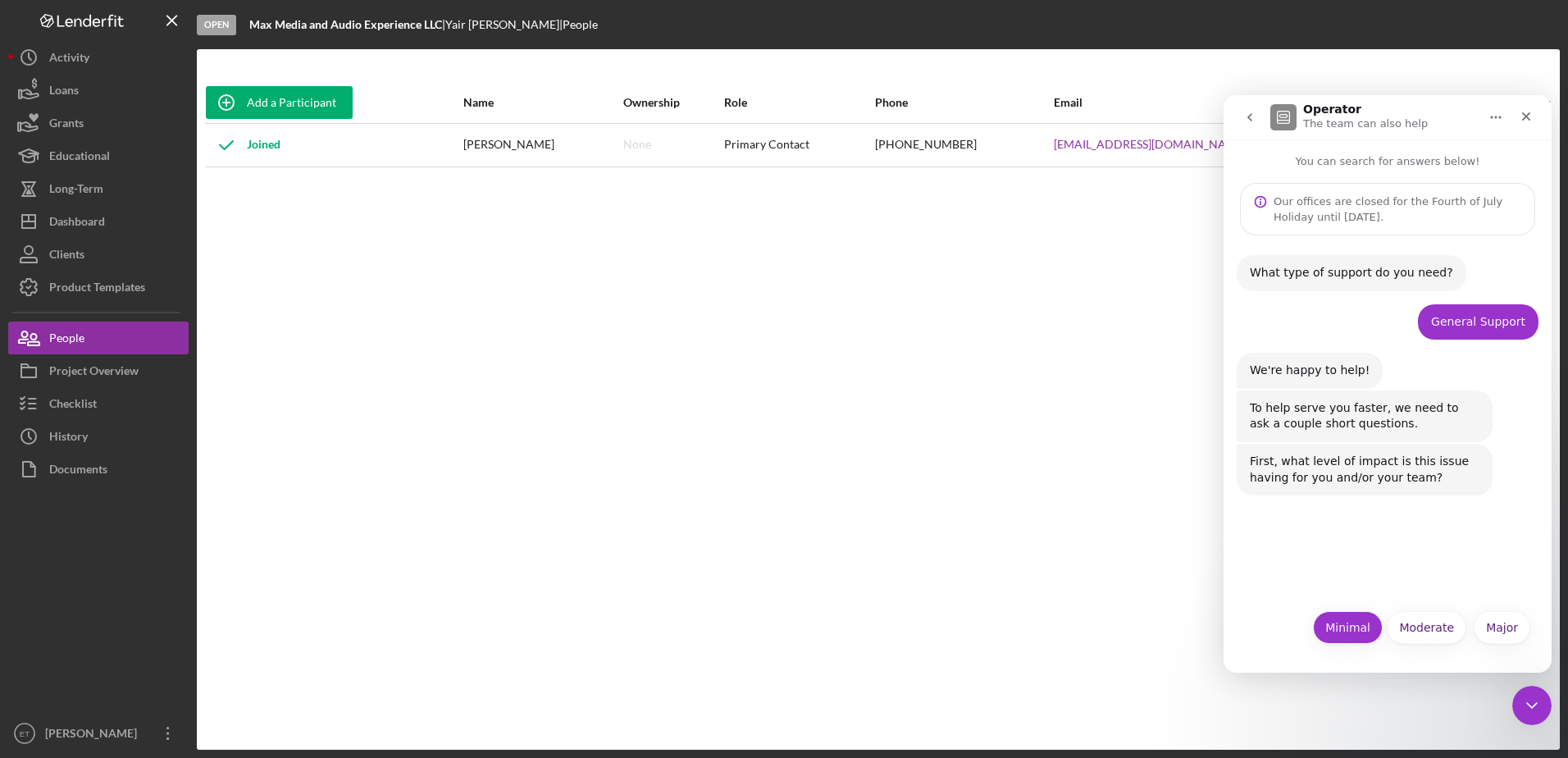
click at [1356, 618] on button "Minimal" at bounding box center [1348, 628] width 70 height 33
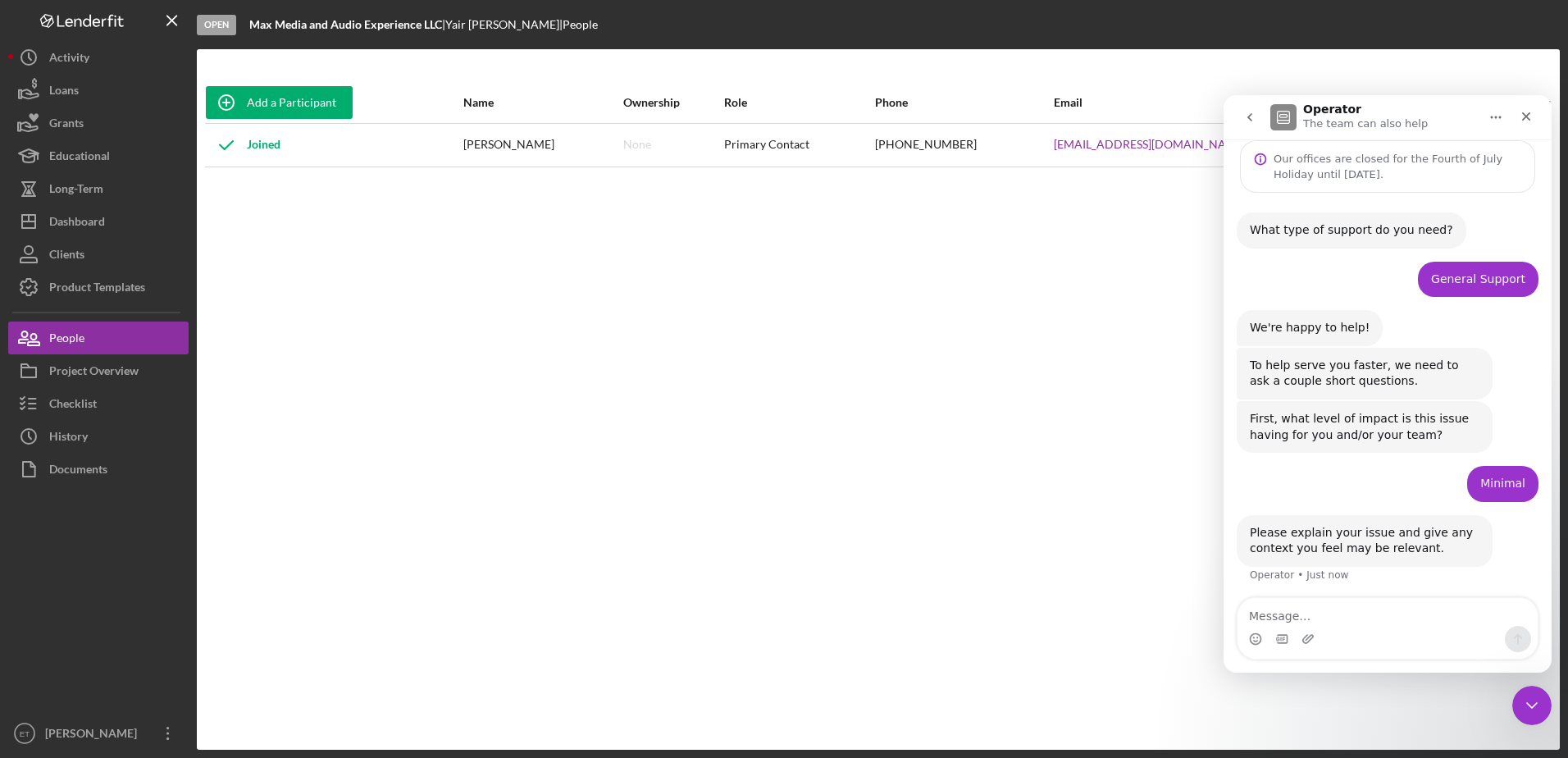
scroll to position [46, 0]
click at [1327, 619] on textarea "Message…" at bounding box center [1387, 611] width 300 height 28
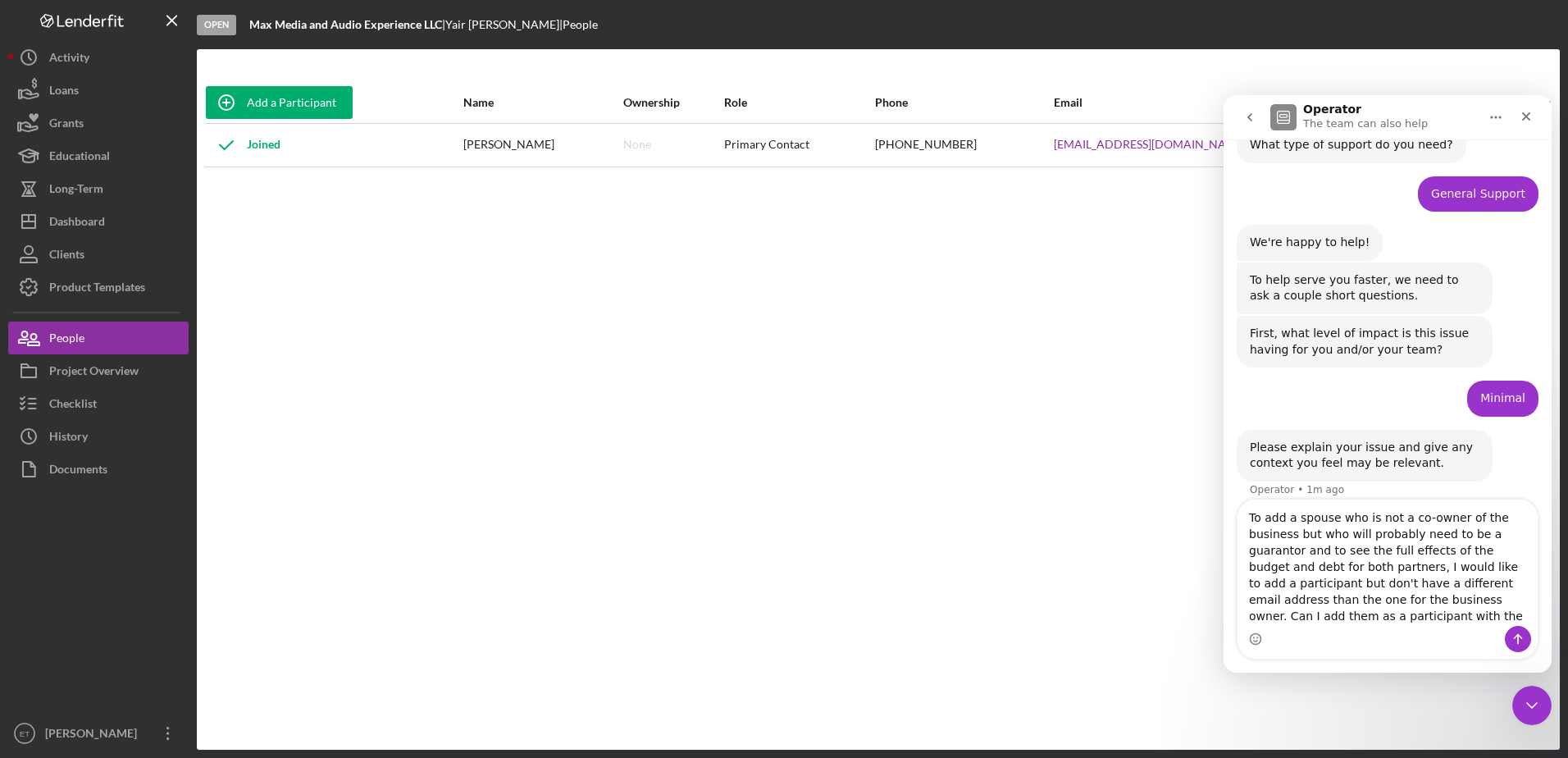
scroll to position [144, 0]
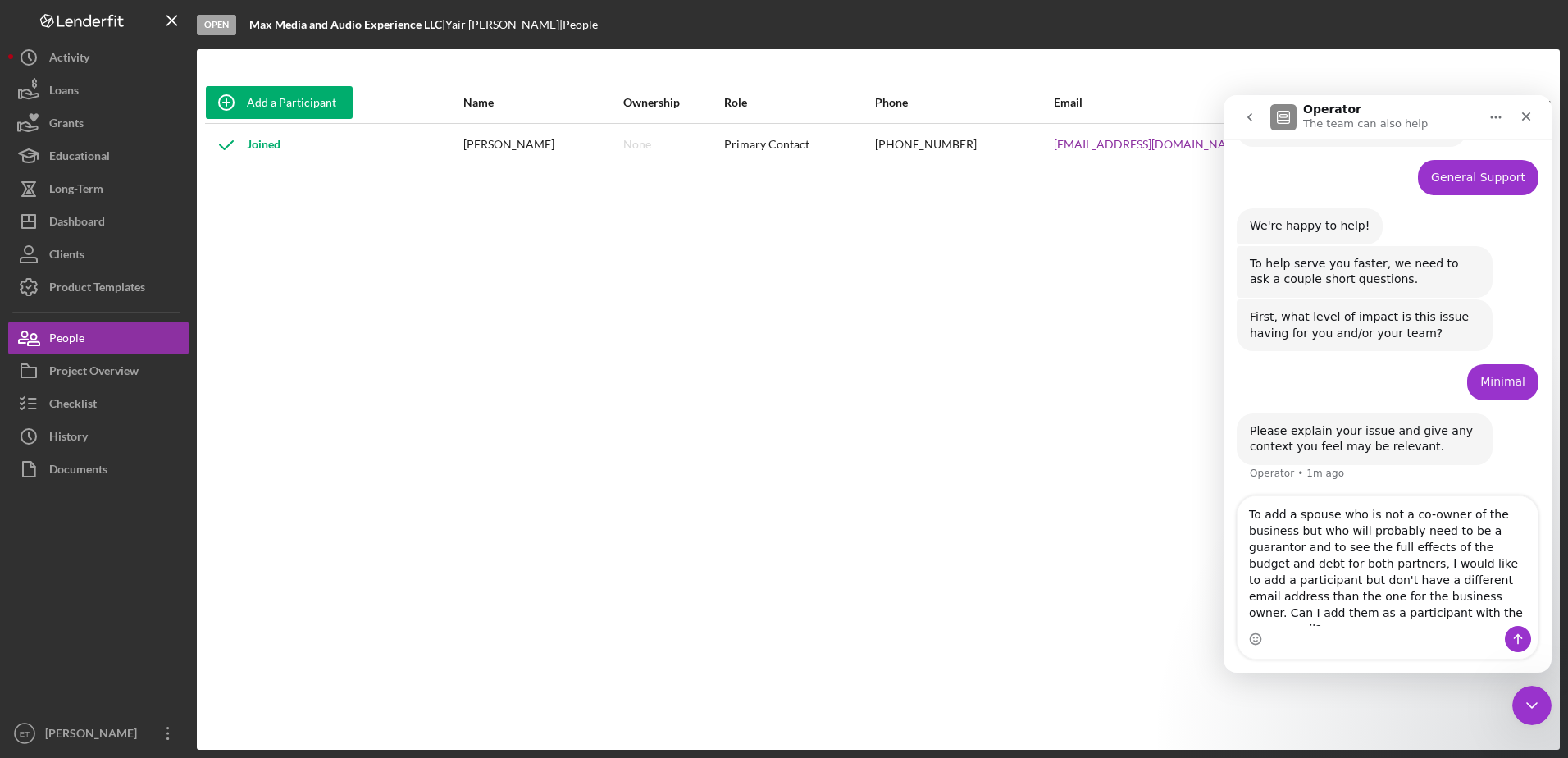
click at [1338, 597] on textarea "To add a spouse who is not a co-owner of the business but who will probably nee…" at bounding box center [1387, 561] width 300 height 129
type textarea "To add a spouse who is not a co-owner of the business but who will probably nee…"
click at [1520, 635] on icon "Send a message…" at bounding box center [1518, 640] width 9 height 11
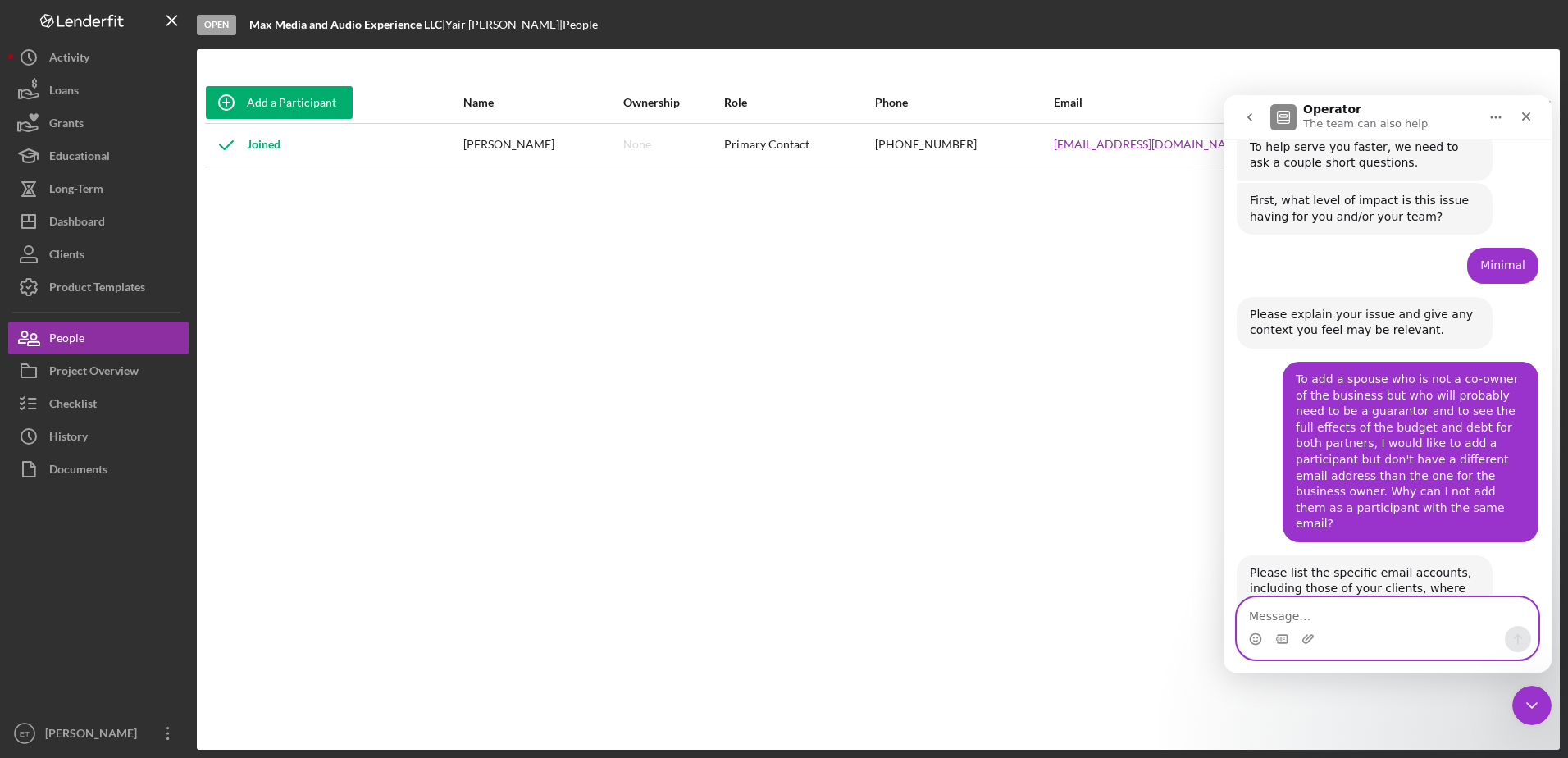
scroll to position [288, 0]
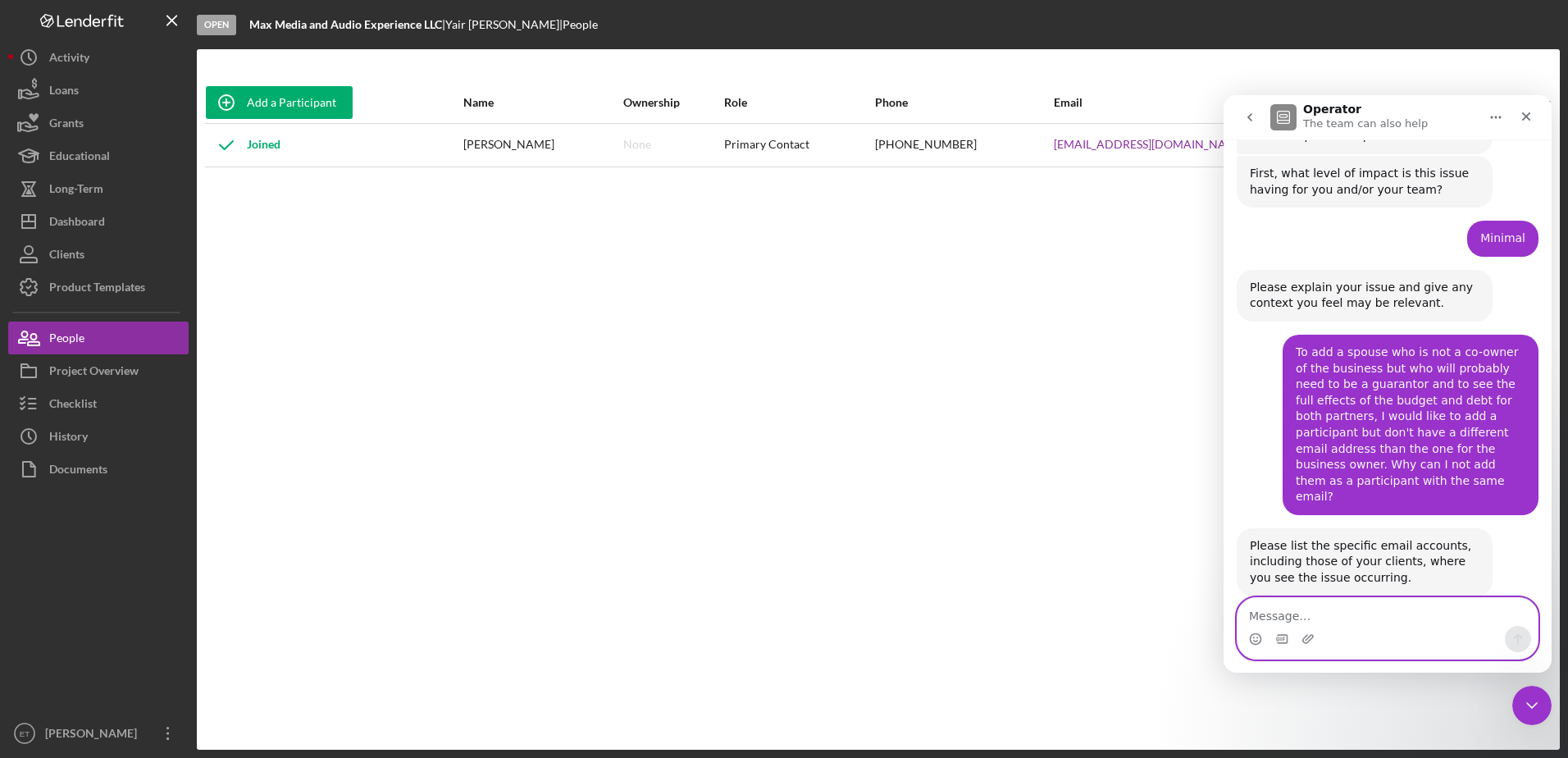
click at [1316, 619] on textarea "Message…" at bounding box center [1387, 611] width 300 height 28
type textarea "hello@maxtheexperience.com"
click at [1519, 641] on icon "Send a message…" at bounding box center [1518, 639] width 13 height 13
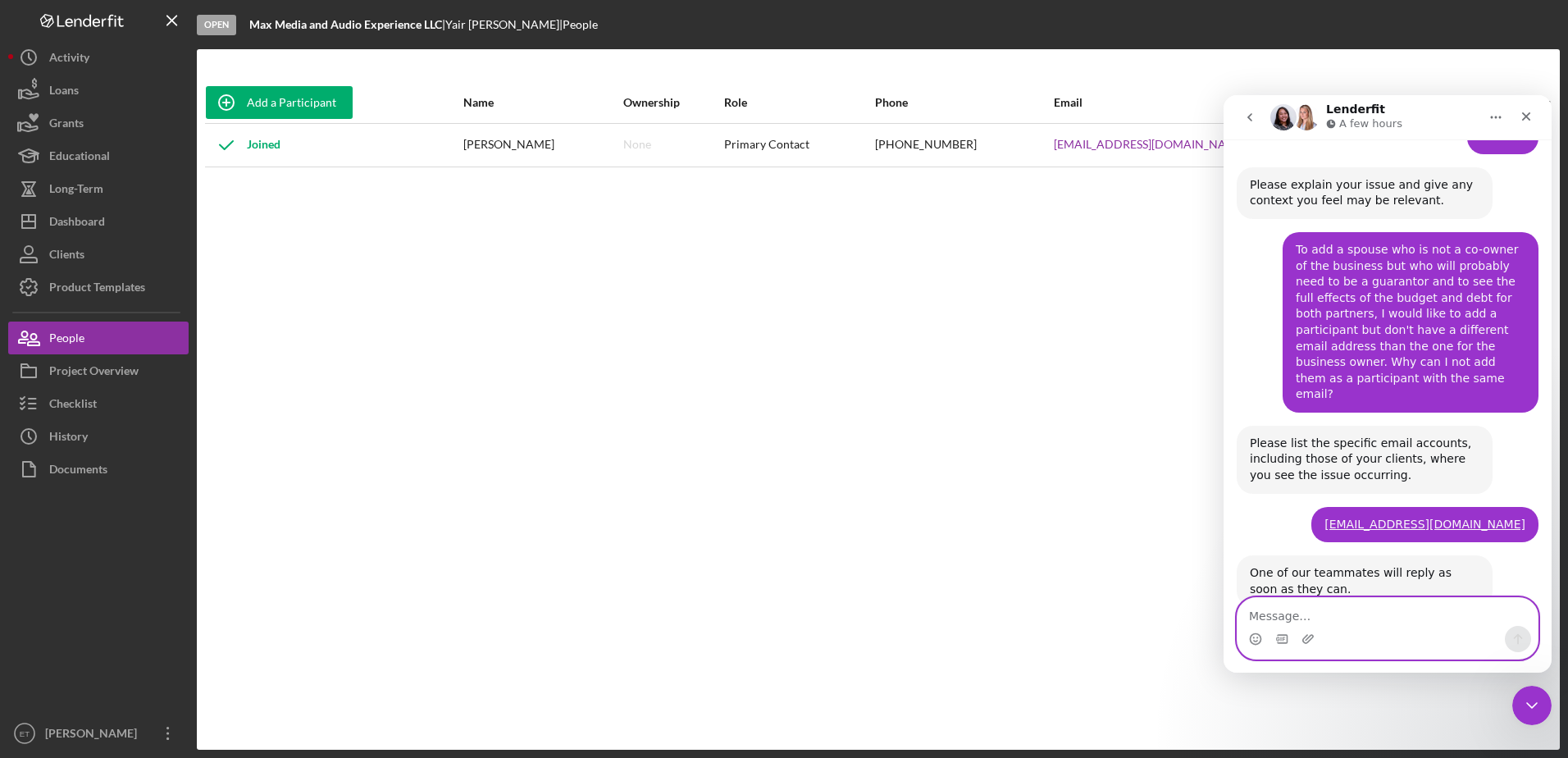
scroll to position [448, 0]
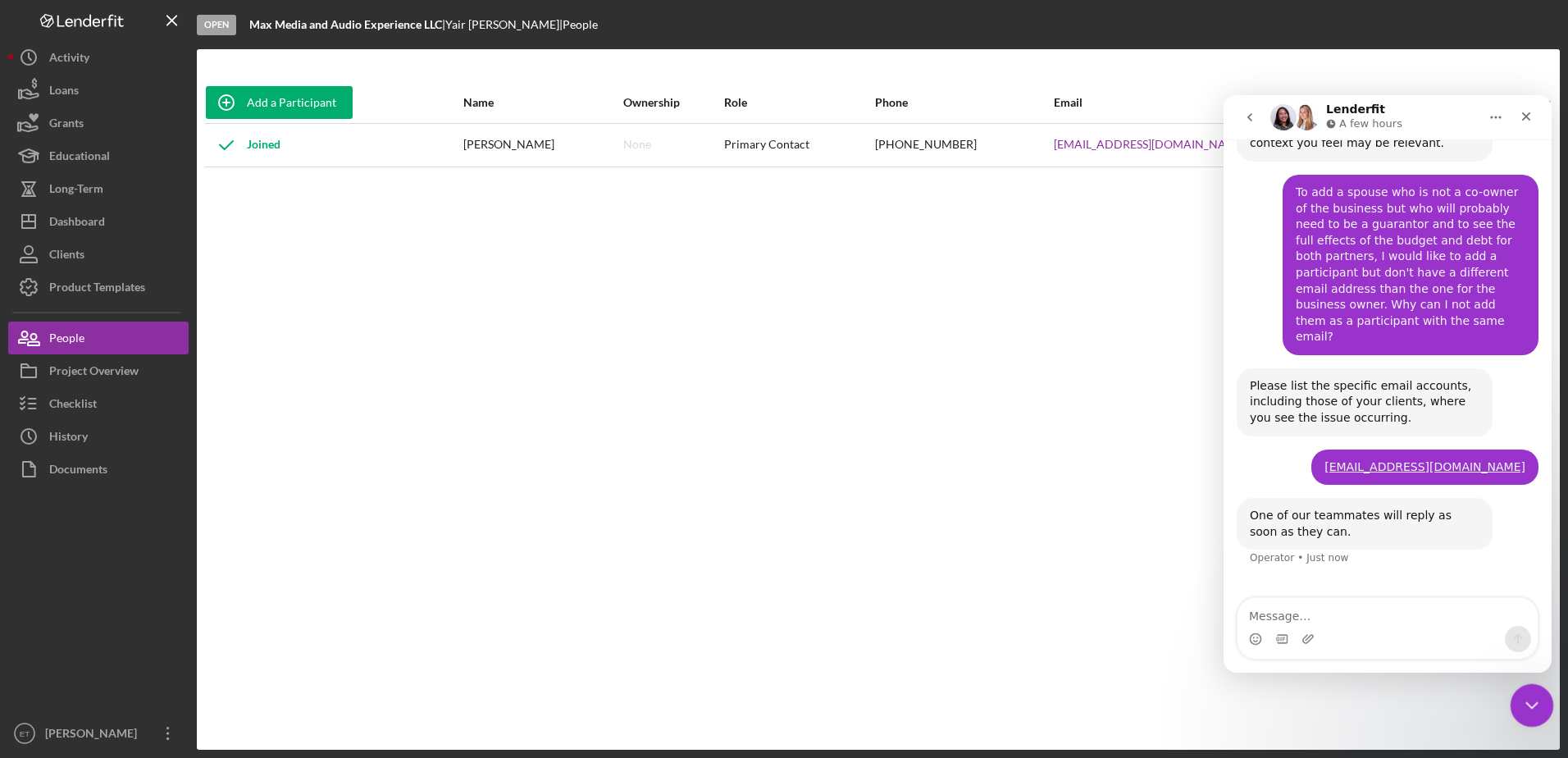
click at [1533, 697] on icon "Close Intercom Messenger" at bounding box center [1529, 702] width 19 height 19
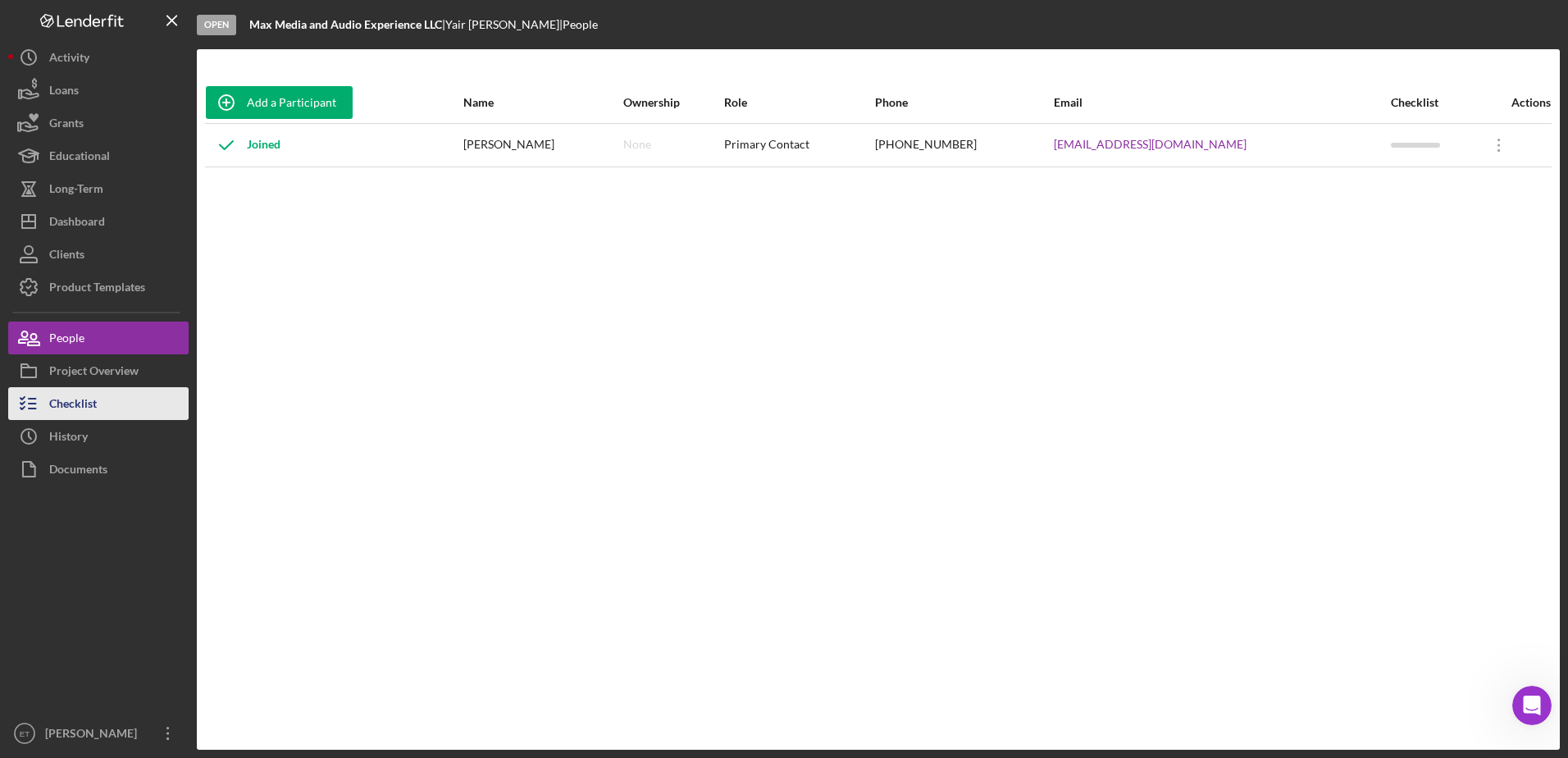
click at [89, 409] on div "Checklist" at bounding box center [73, 406] width 48 height 37
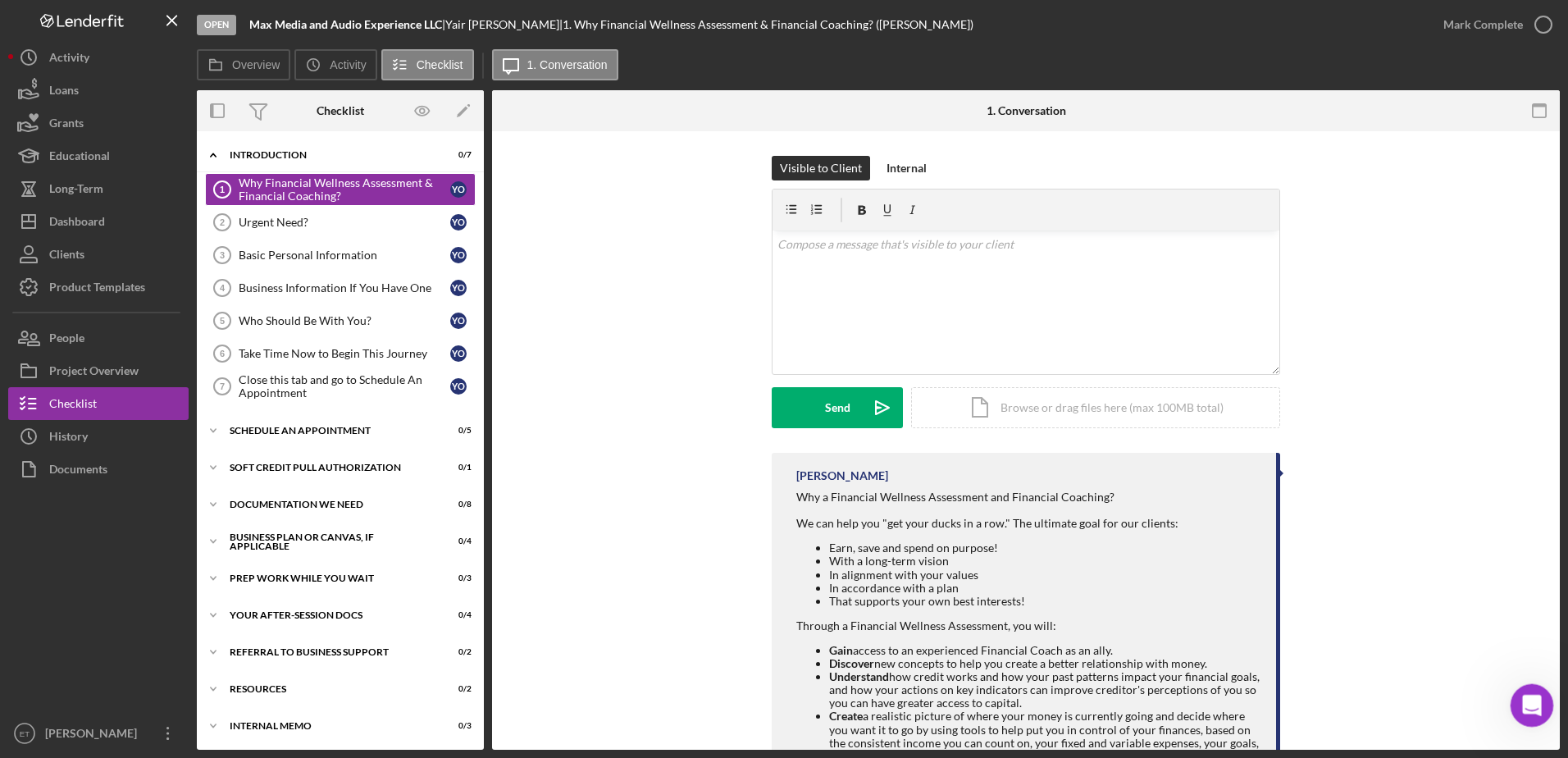
click at [1525, 695] on icon "Open Intercom Messenger" at bounding box center [1529, 702] width 27 height 27
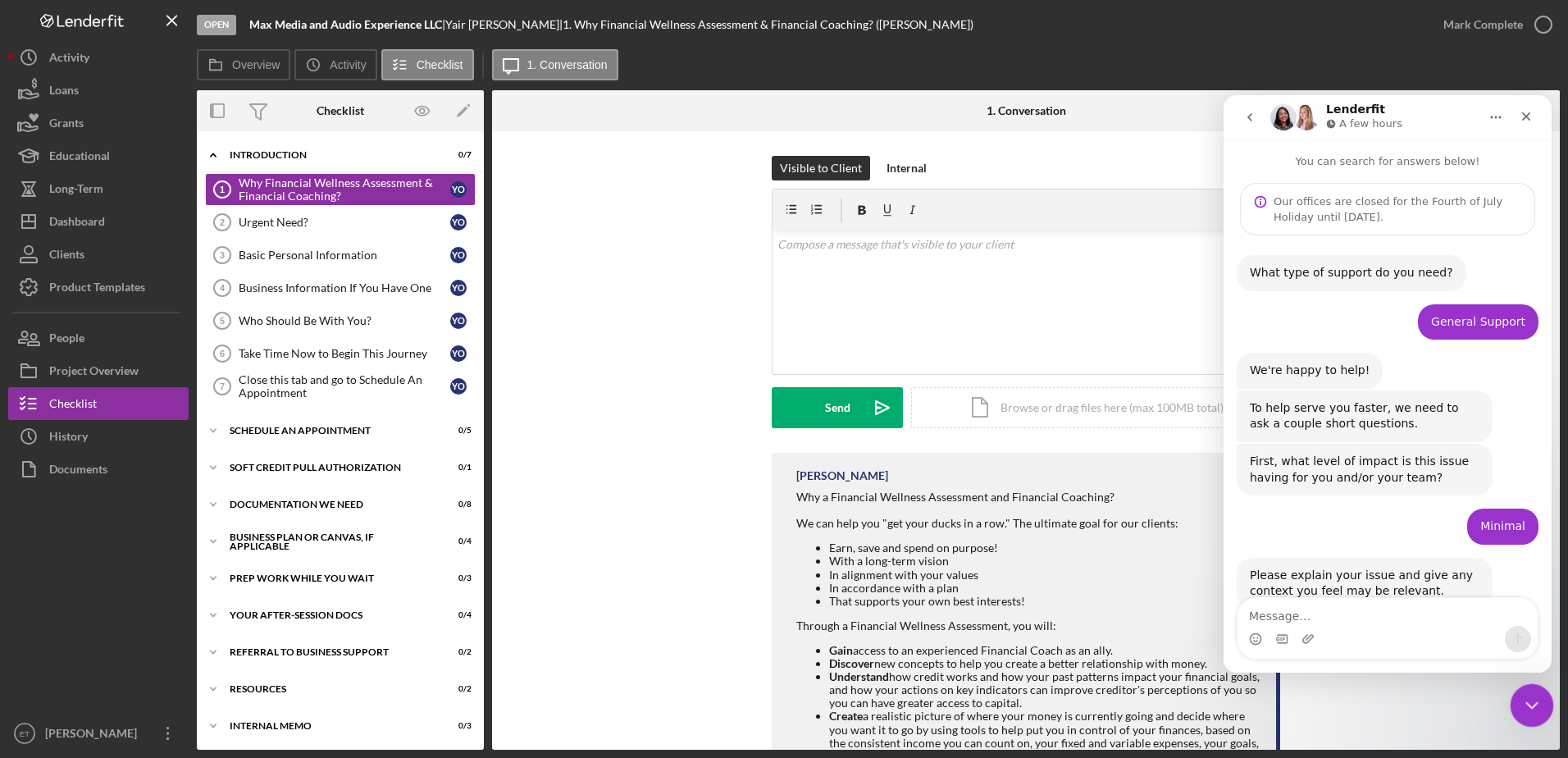
scroll to position [448, 0]
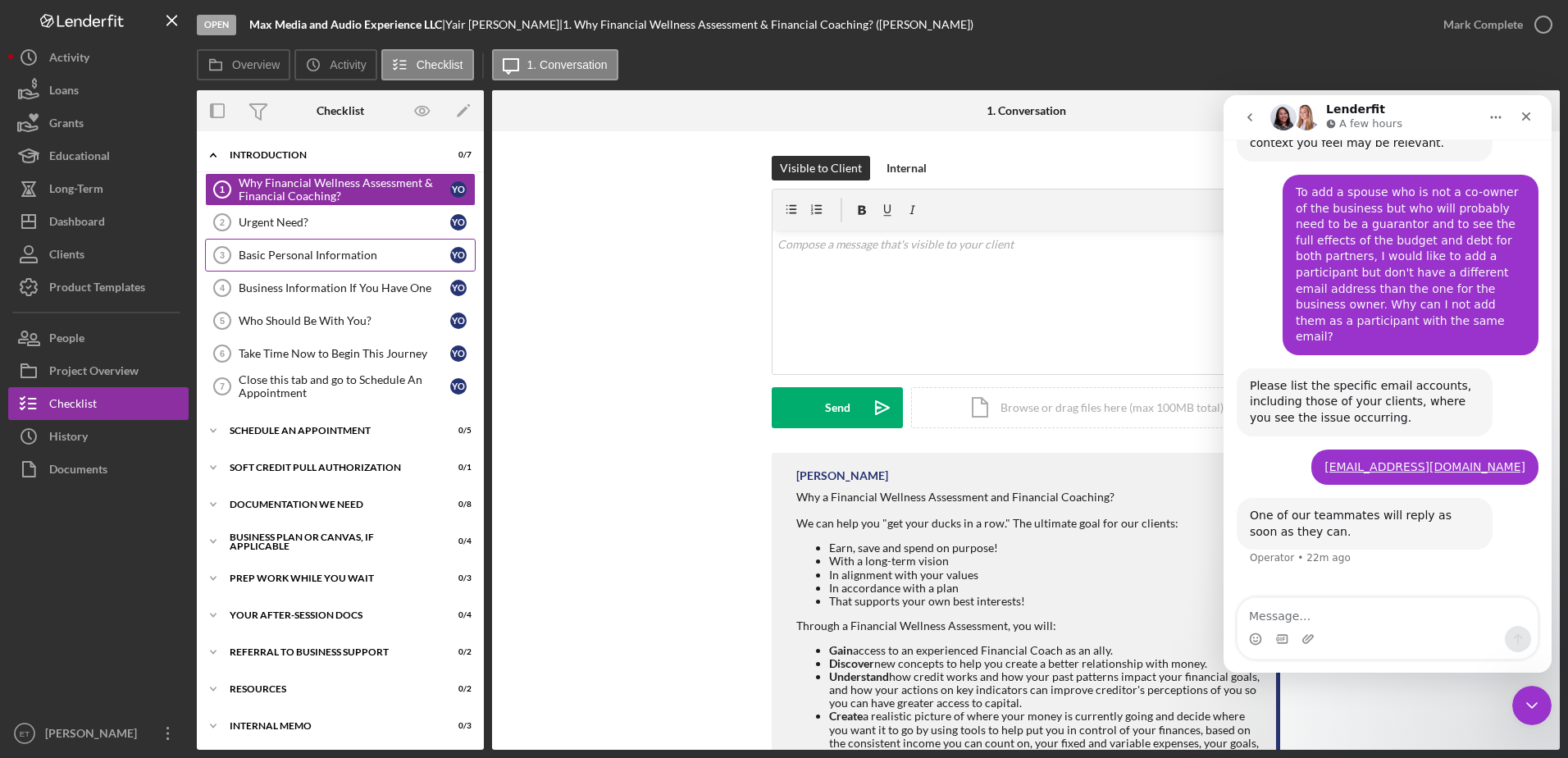
click at [281, 265] on link "Basic Personal Information 3 Basic Personal Information Y O" at bounding box center [340, 255] width 271 height 33
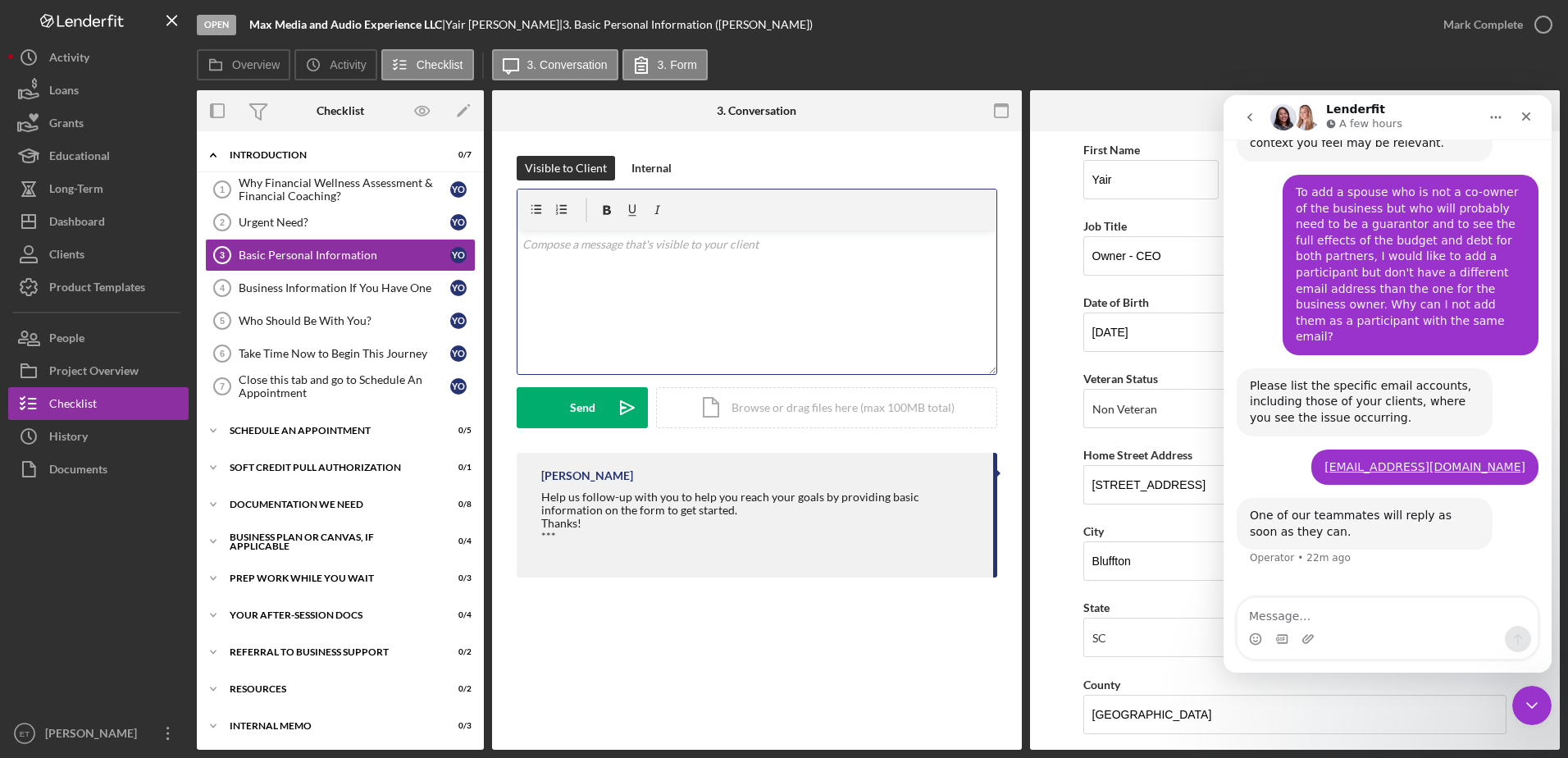
click at [674, 304] on div "v Color teal Color pink Remove color Add row above Add row below Add column bef…" at bounding box center [757, 302] width 479 height 143
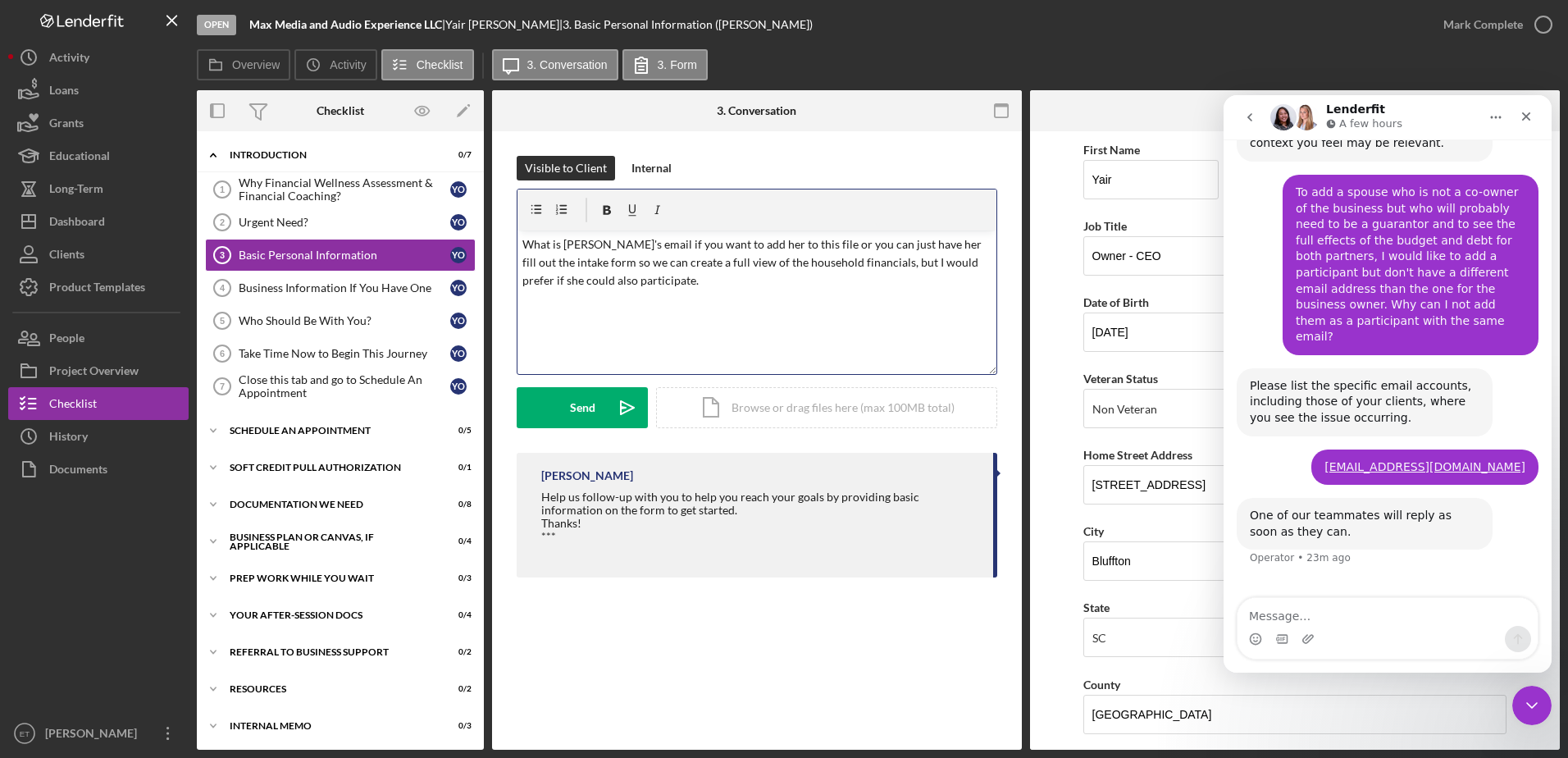
click at [794, 245] on p "What is Sophia's email if you want to add her to this file or you can just have…" at bounding box center [757, 262] width 470 height 55
click at [643, 284] on p "What is Sophia's email if you want to add her to this file? Or you can just hav…" at bounding box center [757, 262] width 470 height 55
click at [520, 243] on div "v Color teal Color pink Remove color Add row above Add row below Add column bef…" at bounding box center [757, 302] width 479 height 143
click at [536, 307] on p at bounding box center [757, 304] width 470 height 18
click at [524, 242] on p "What is Sophia's email if you want to add her to this file? Or you can just hav…" at bounding box center [757, 262] width 470 height 55
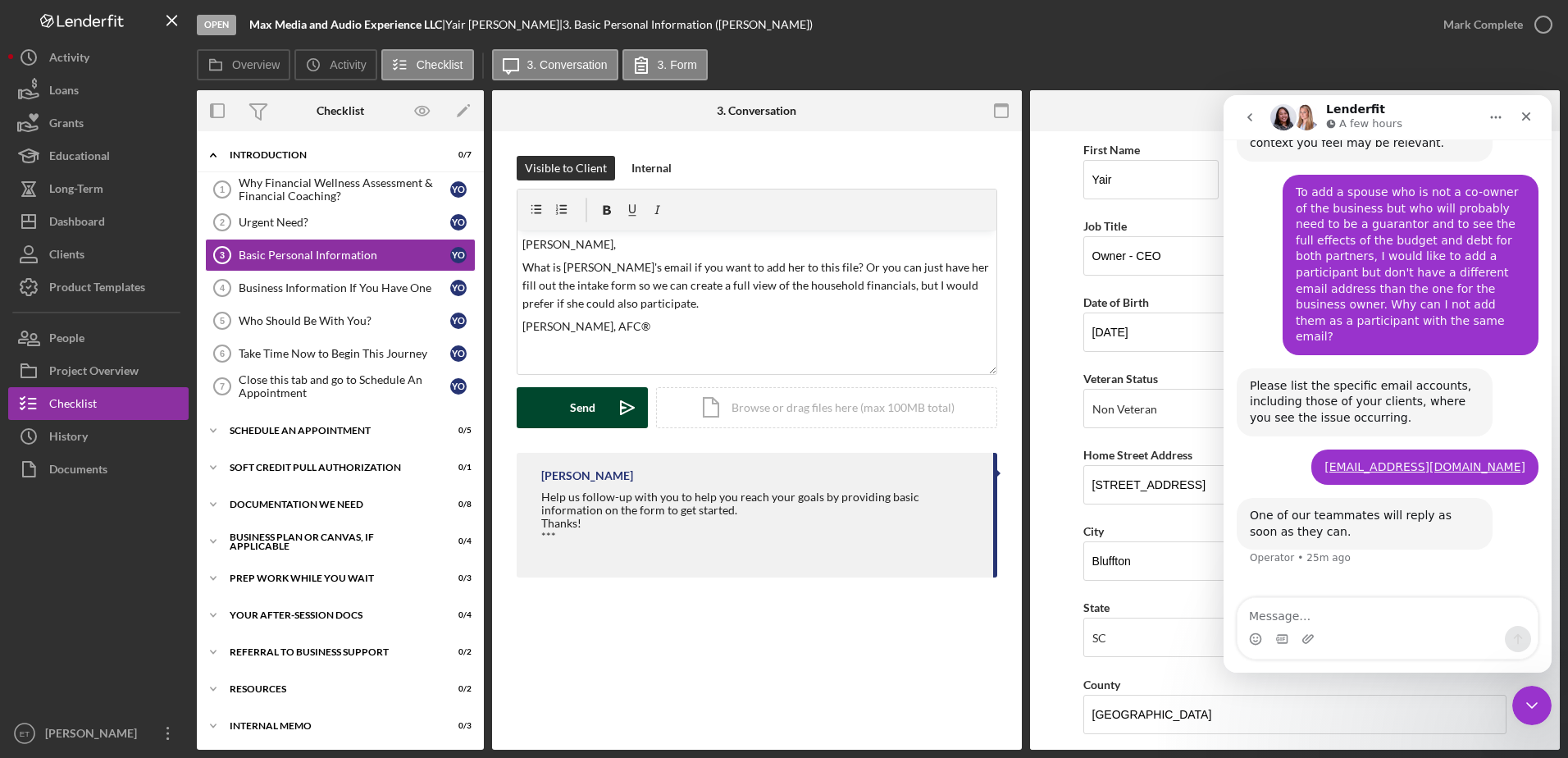
click at [627, 411] on icon "Icon/icon-invite-send" at bounding box center [627, 407] width 41 height 41
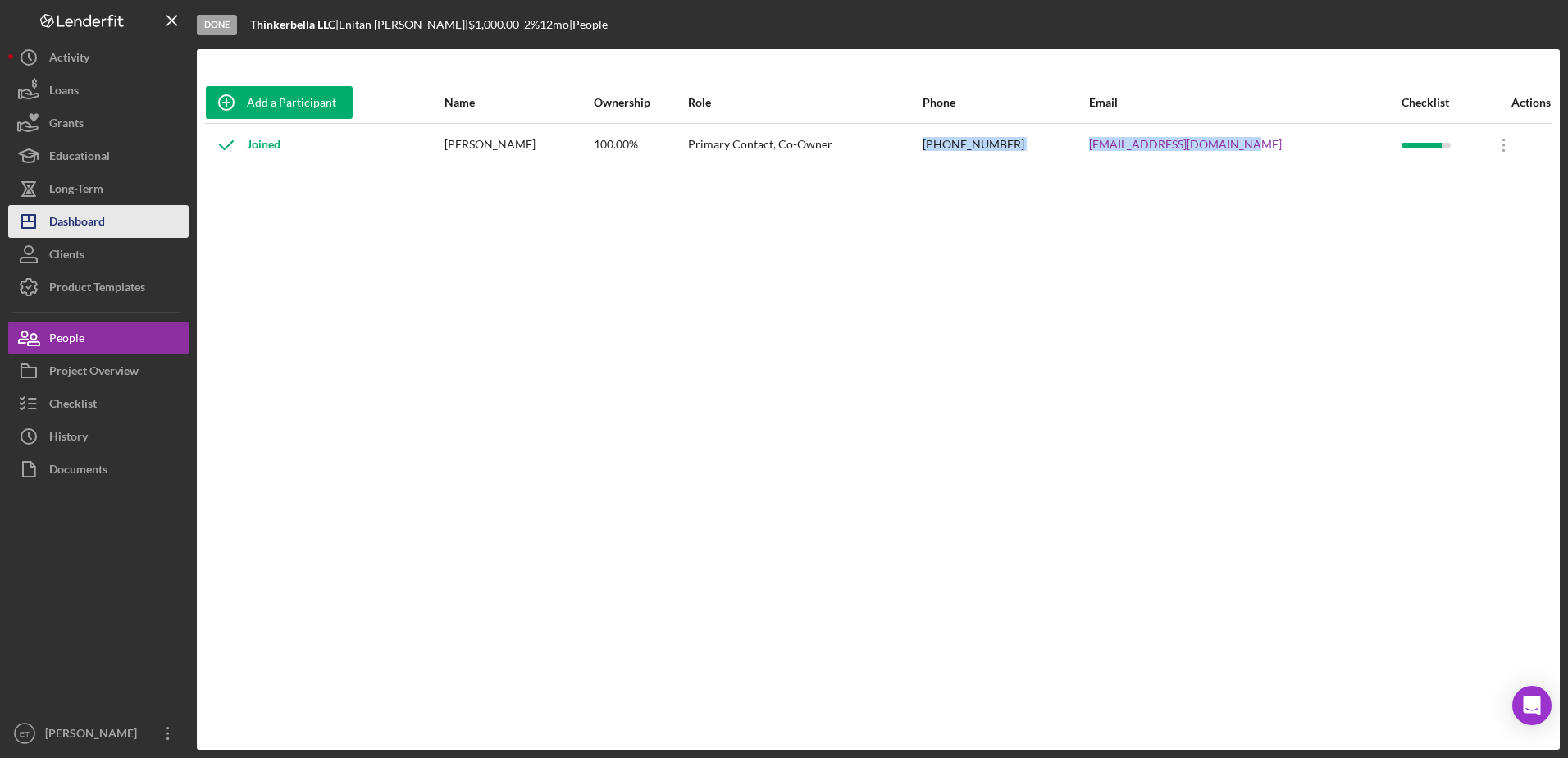
click at [62, 217] on div "Dashboard" at bounding box center [77, 223] width 56 height 37
